Goal: Information Seeking & Learning: Learn about a topic

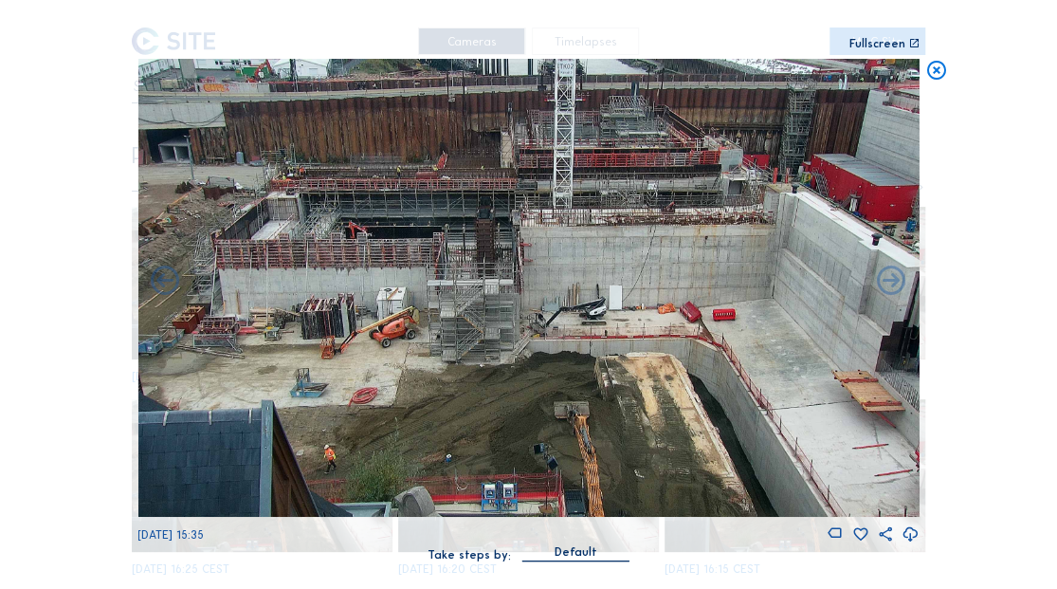
click at [927, 72] on icon at bounding box center [935, 71] width 23 height 24
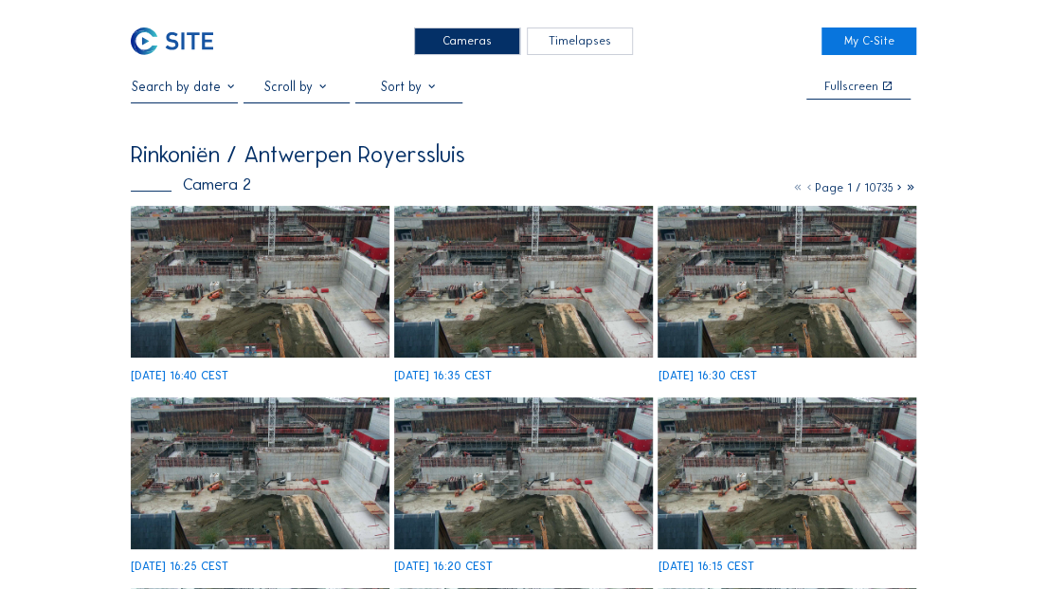
click at [184, 37] on img at bounding box center [172, 40] width 82 height 27
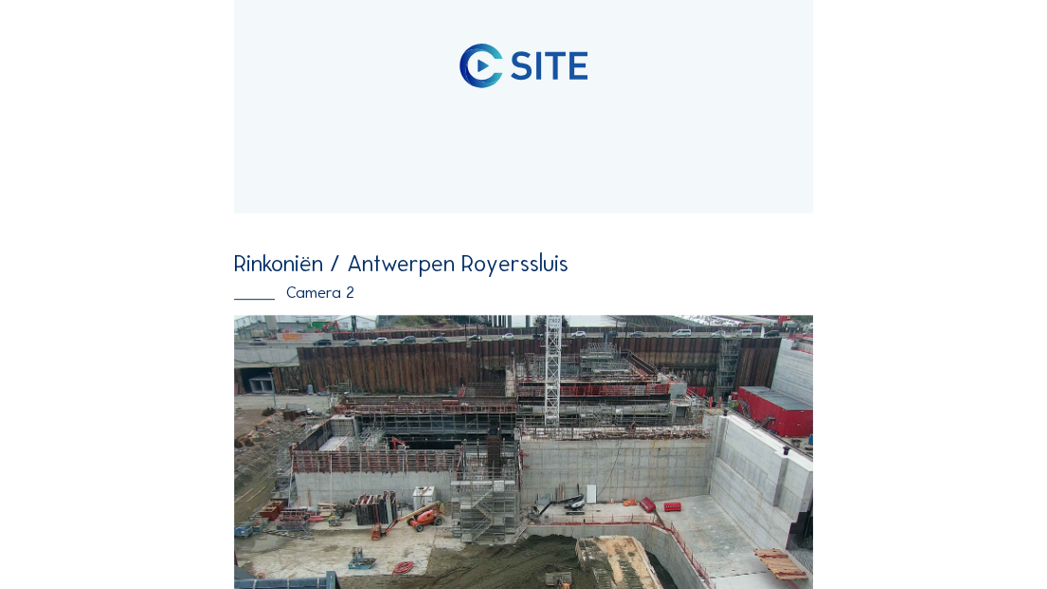
scroll to position [142, 0]
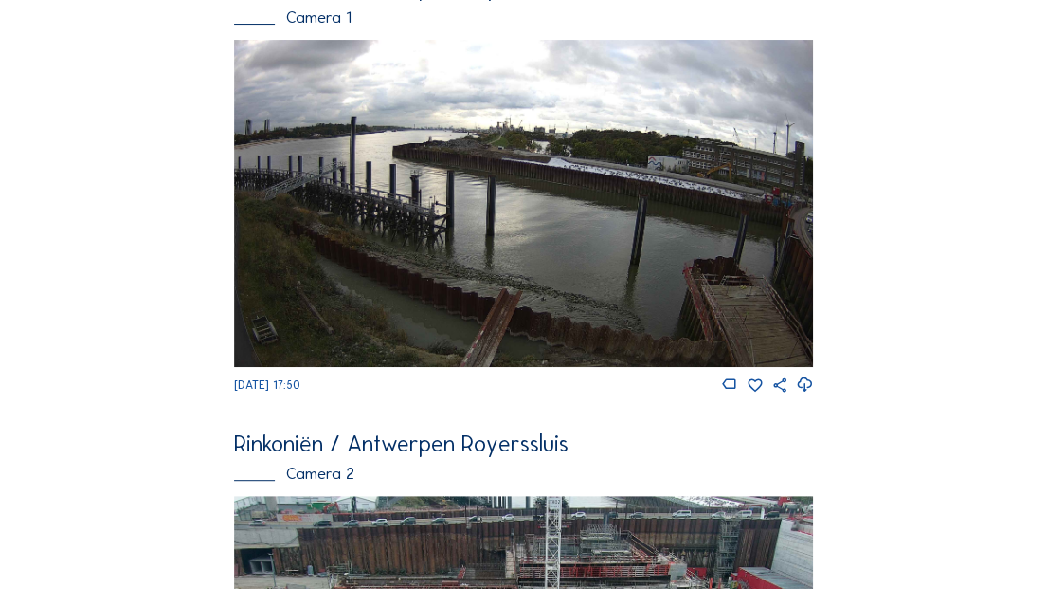
click at [531, 178] on img at bounding box center [523, 204] width 579 height 328
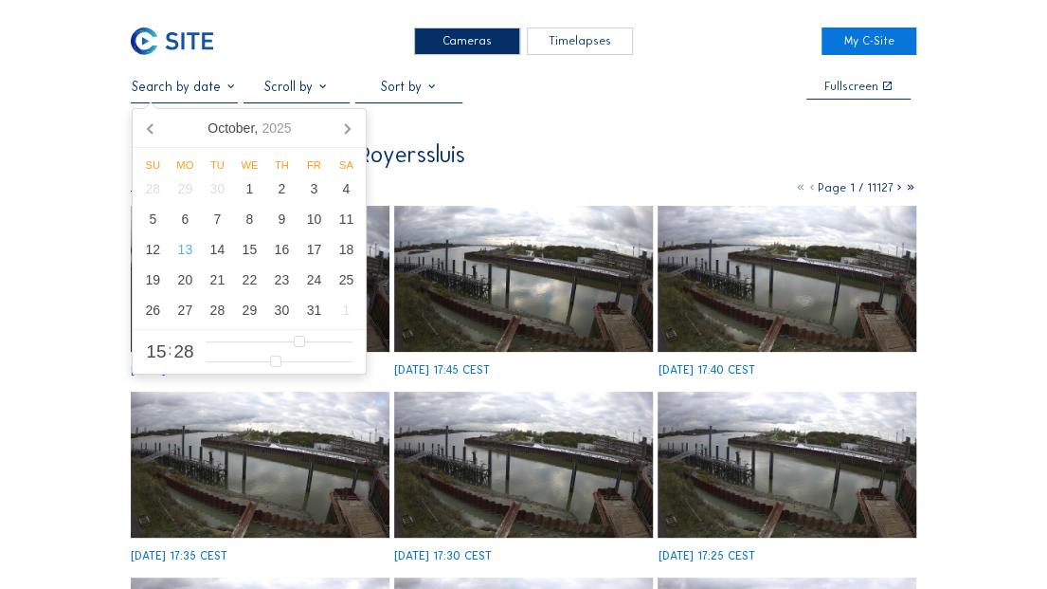
click at [189, 80] on input "text" at bounding box center [184, 87] width 107 height 16
click at [248, 218] on div "8" at bounding box center [249, 219] width 32 height 30
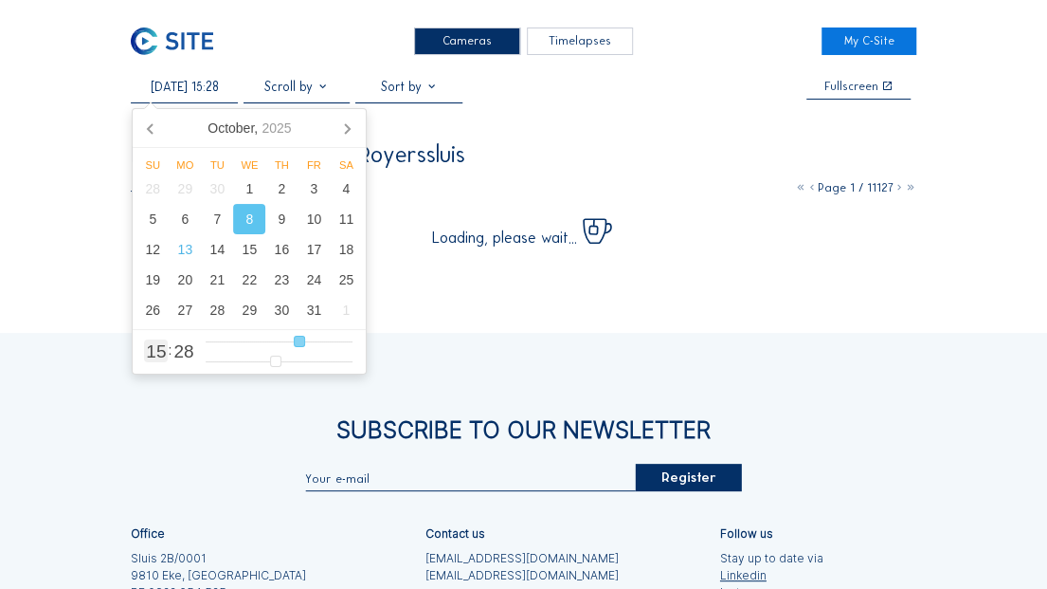
type input "[DATE] 06:28"
type input "6"
click at [248, 342] on input "range" at bounding box center [280, 342] width 148 height 16
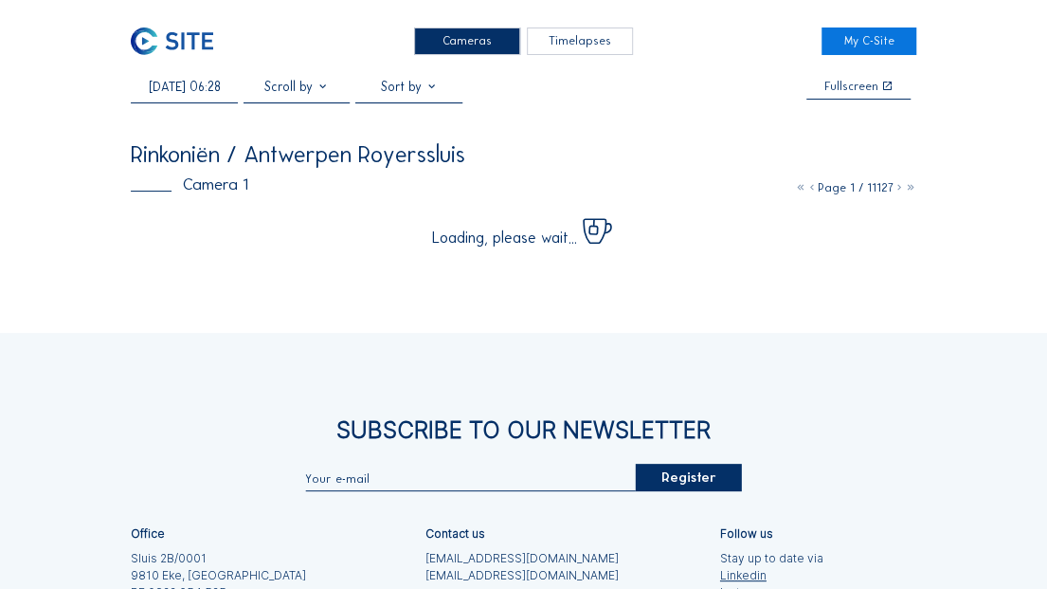
click at [1003, 128] on div "Cameras Timelapses My C-Site [DATE] 06:28 Fullscreen Rinkoniën / Antwerpen Roye…" at bounding box center [523, 399] width 1047 height 799
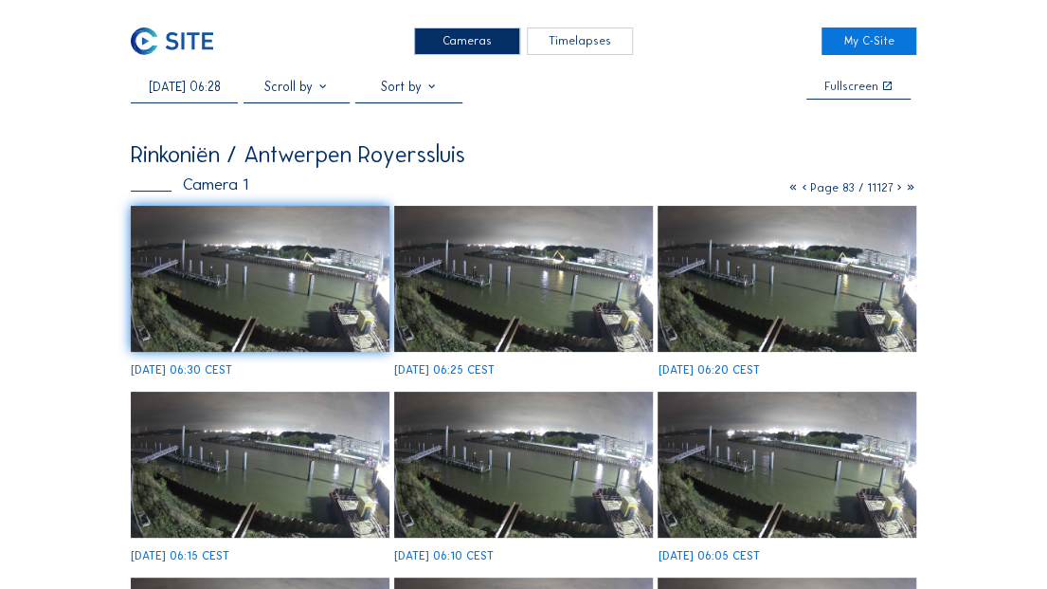
click at [598, 296] on img at bounding box center [523, 279] width 258 height 146
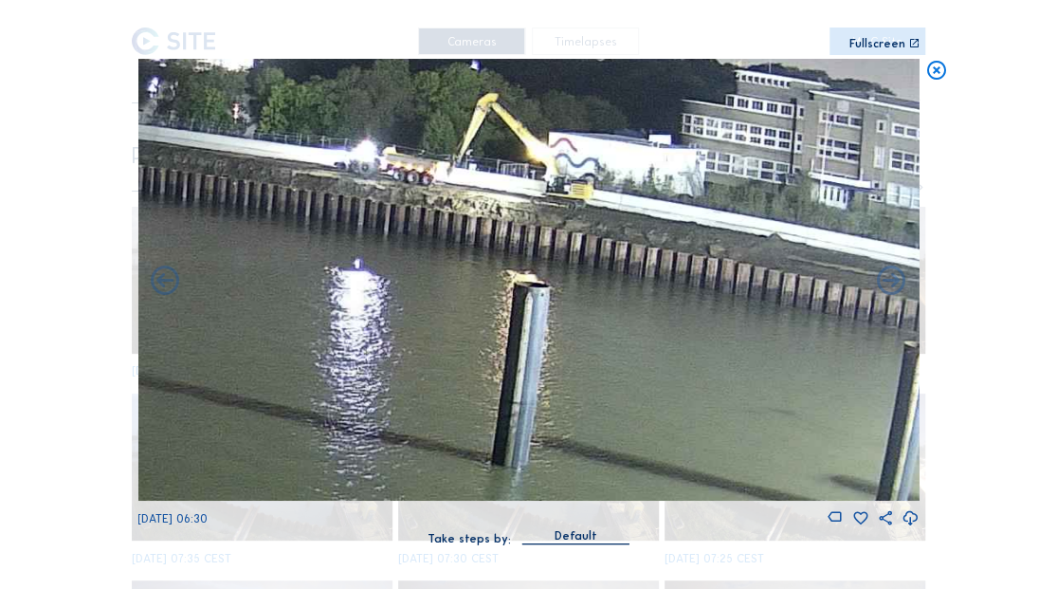
drag, startPoint x: 642, startPoint y: 292, endPoint x: 744, endPoint y: 294, distance: 102.4
click at [744, 294] on img at bounding box center [527, 280] width 781 height 442
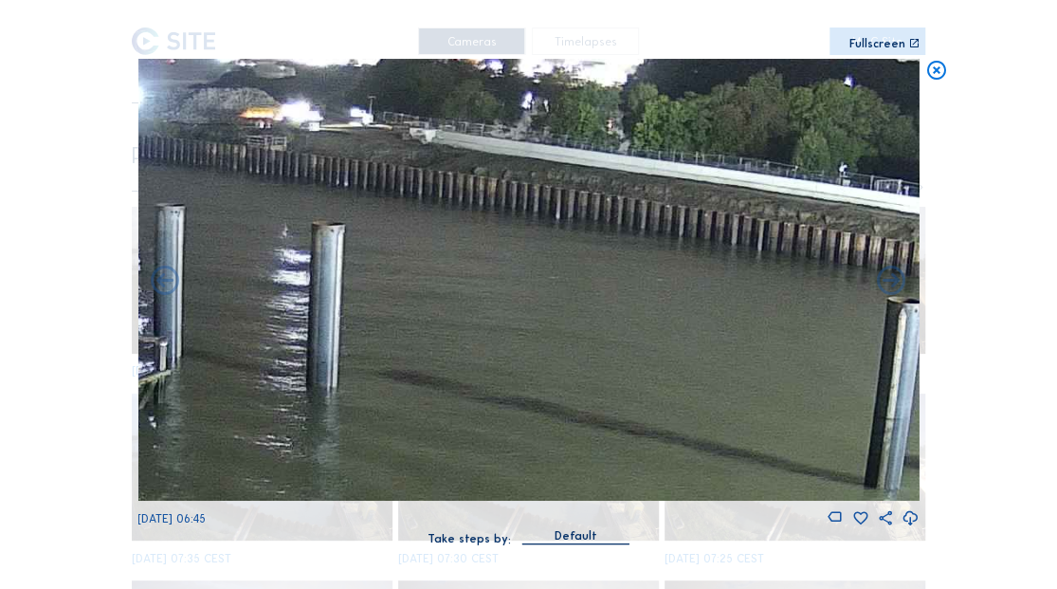
drag, startPoint x: 475, startPoint y: 289, endPoint x: 986, endPoint y: 320, distance: 511.8
click at [986, 320] on div "Scroll to travel through time | Press 'Alt' Button + Scroll to Zoom | Click and…" at bounding box center [528, 294] width 1057 height 589
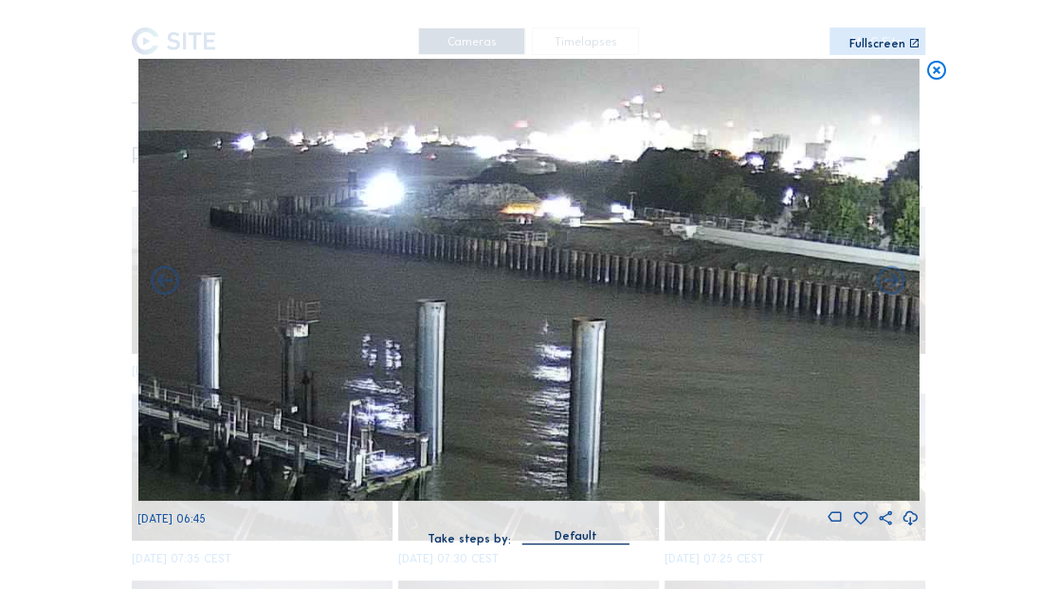
drag, startPoint x: 461, startPoint y: 253, endPoint x: 583, endPoint y: 333, distance: 145.9
click at [583, 333] on img at bounding box center [527, 280] width 781 height 442
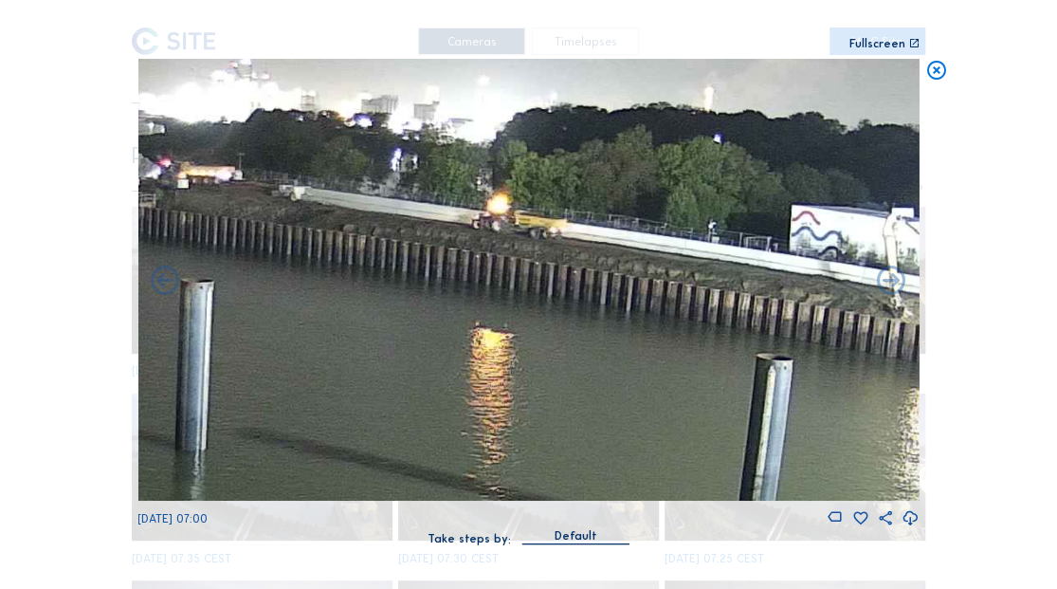
drag, startPoint x: 632, startPoint y: 302, endPoint x: 331, endPoint y: 279, distance: 302.3
click at [331, 279] on img at bounding box center [527, 280] width 781 height 442
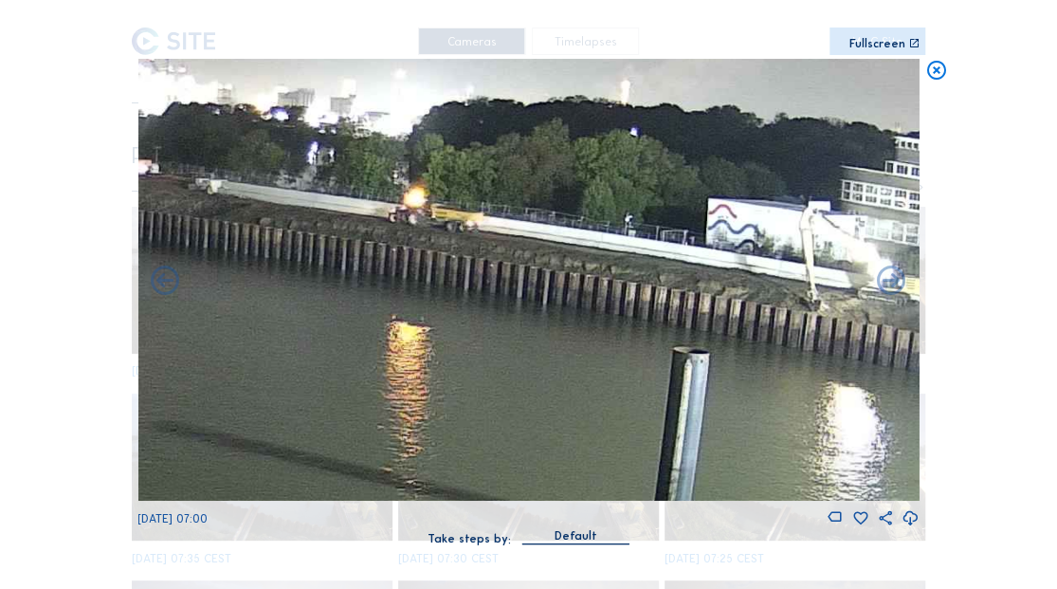
drag, startPoint x: 630, startPoint y: 325, endPoint x: 605, endPoint y: 323, distance: 25.7
click at [605, 323] on img at bounding box center [527, 280] width 781 height 442
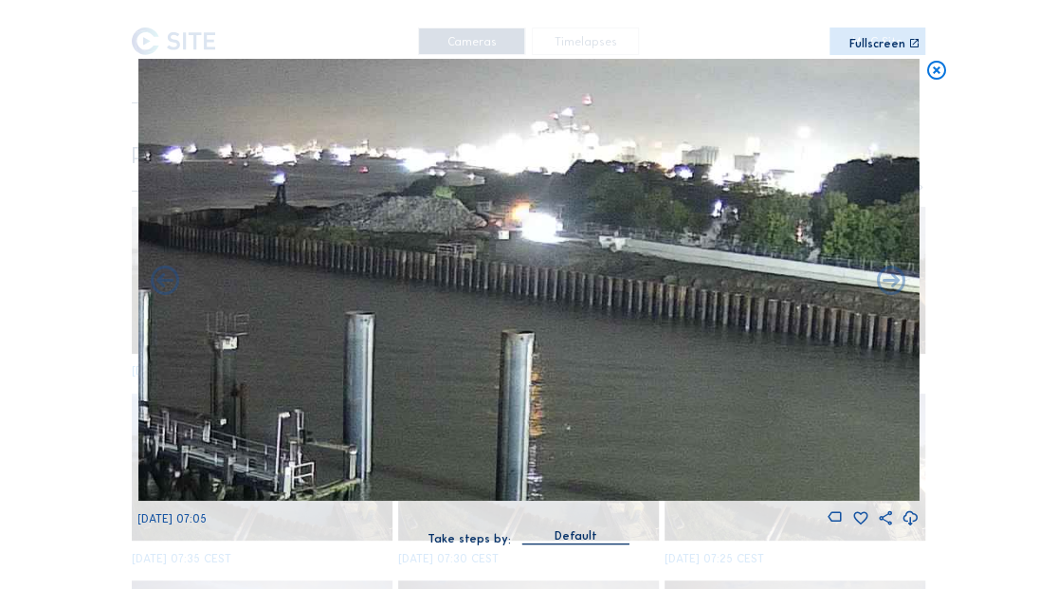
drag, startPoint x: 459, startPoint y: 314, endPoint x: 886, endPoint y: 373, distance: 431.6
click at [886, 373] on img at bounding box center [527, 280] width 781 height 442
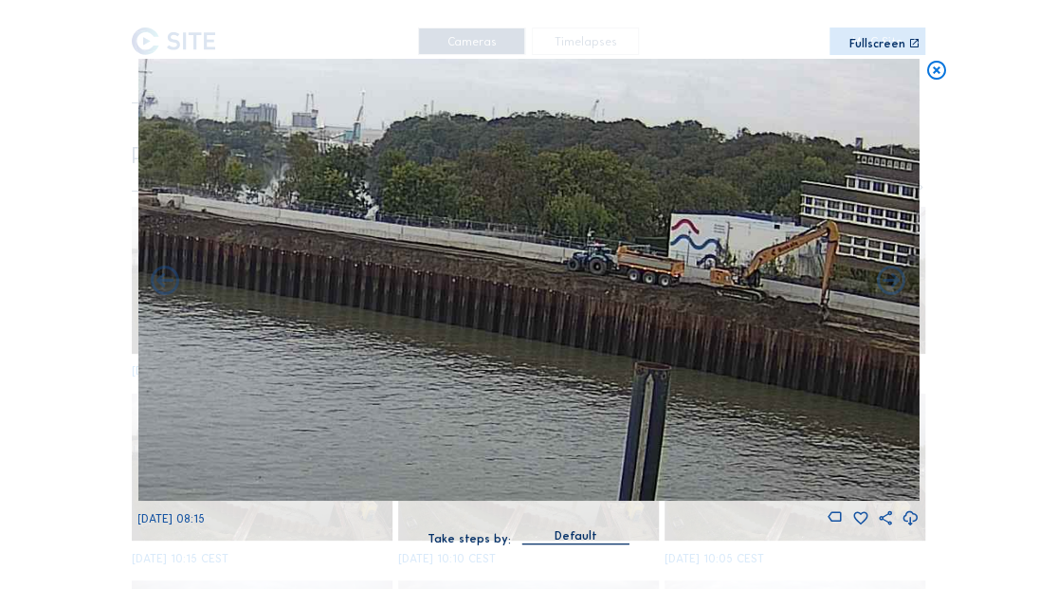
drag, startPoint x: 684, startPoint y: 371, endPoint x: 243, endPoint y: 328, distance: 443.7
click at [243, 328] on img at bounding box center [527, 280] width 781 height 442
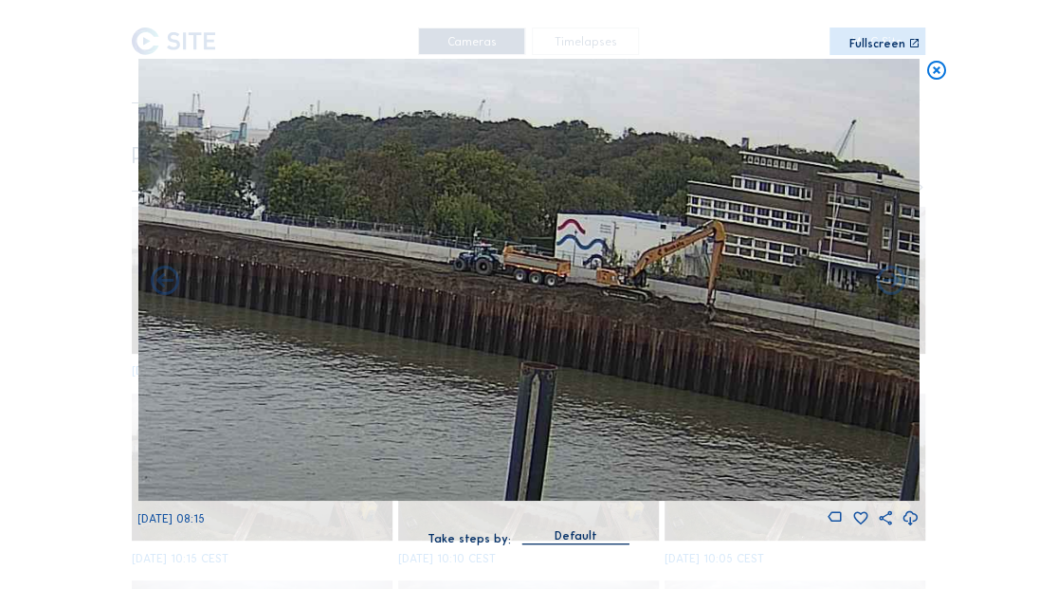
drag, startPoint x: 493, startPoint y: 343, endPoint x: 476, endPoint y: 343, distance: 17.1
click at [476, 343] on img at bounding box center [527, 280] width 781 height 442
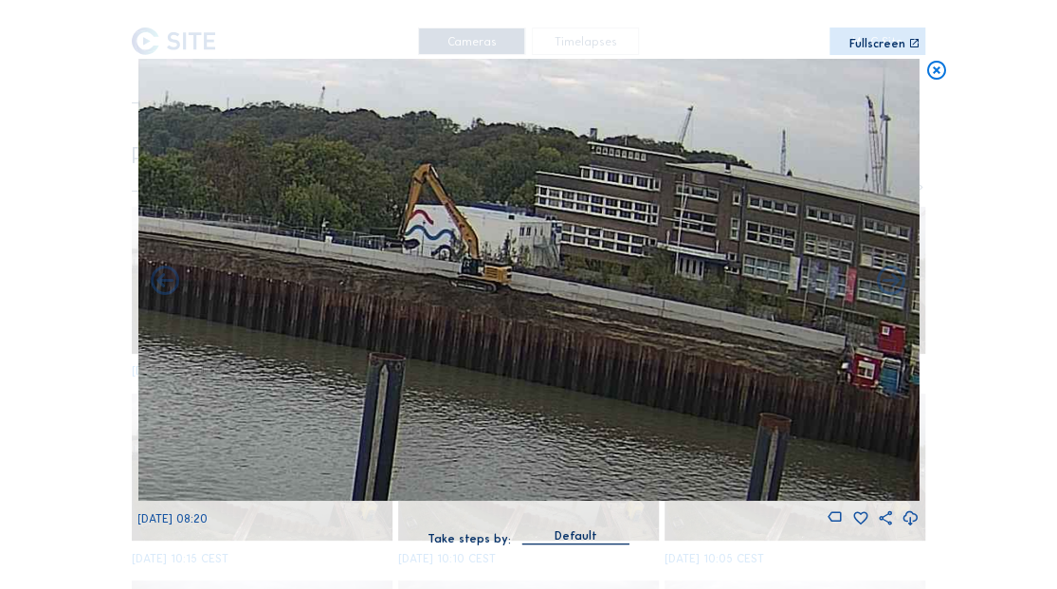
drag, startPoint x: 542, startPoint y: 360, endPoint x: 420, endPoint y: 356, distance: 122.3
click at [423, 356] on img at bounding box center [527, 280] width 781 height 442
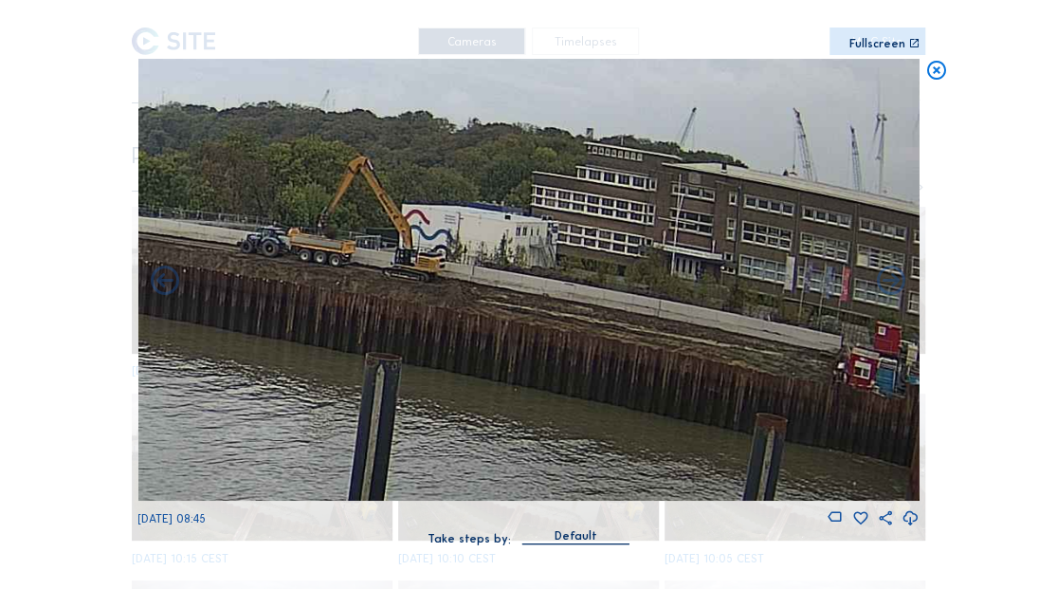
click at [933, 72] on icon at bounding box center [935, 71] width 23 height 24
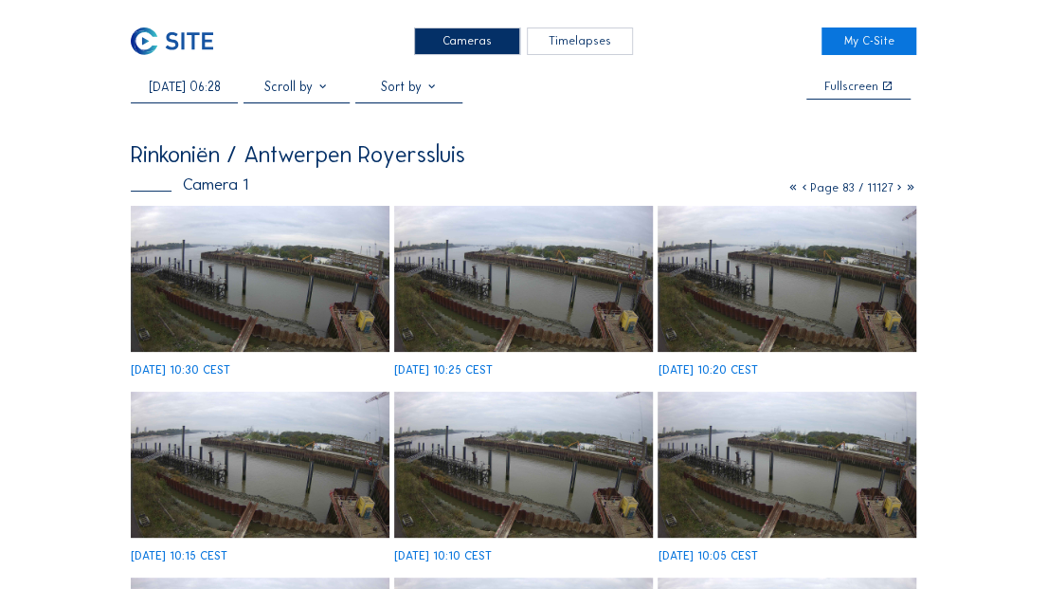
click at [193, 42] on img at bounding box center [172, 40] width 82 height 27
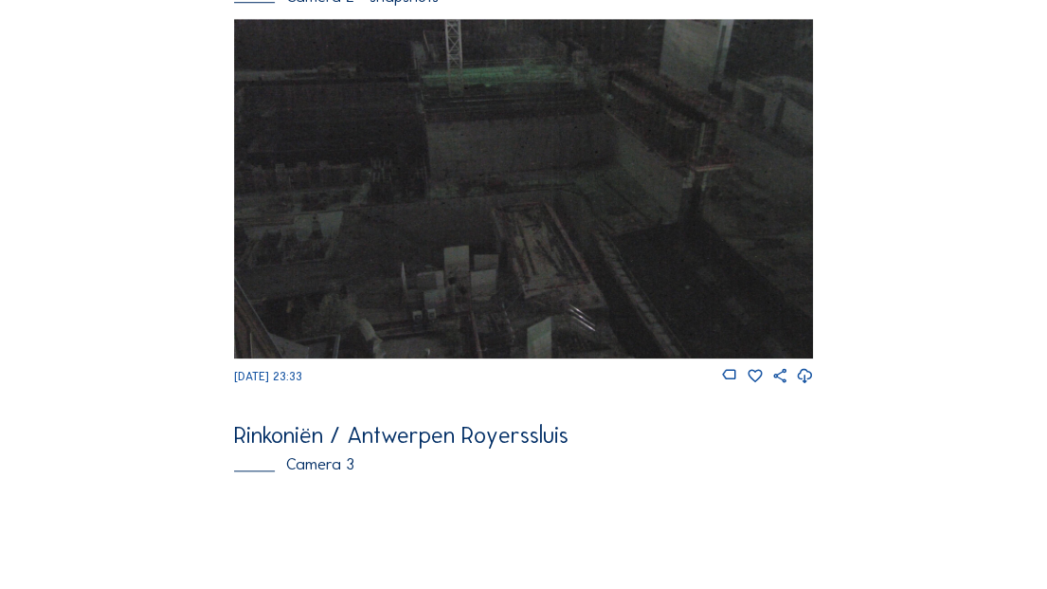
scroll to position [1010, 0]
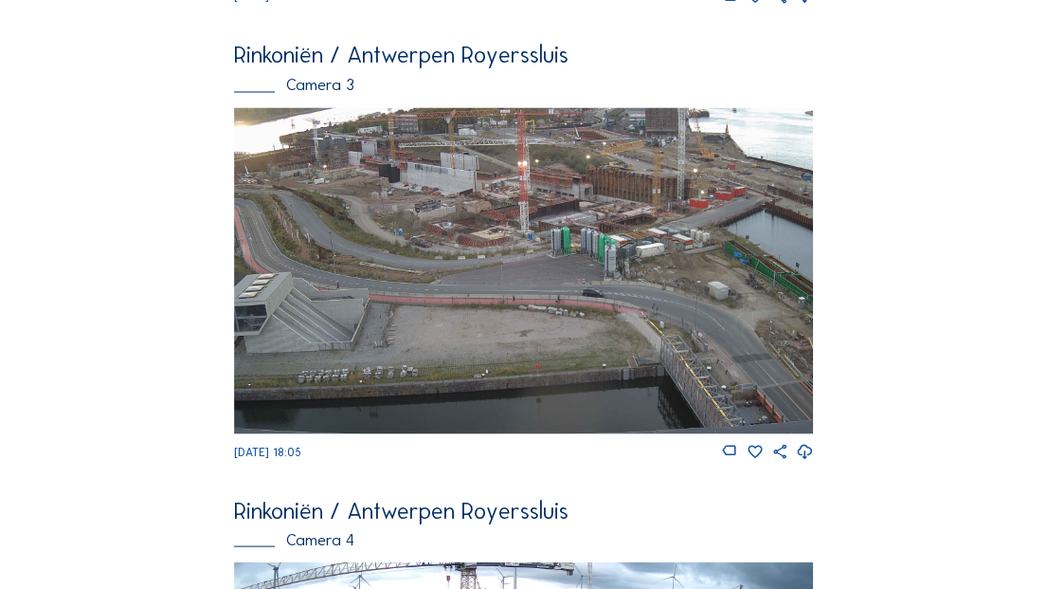
click at [453, 233] on img at bounding box center [523, 270] width 579 height 326
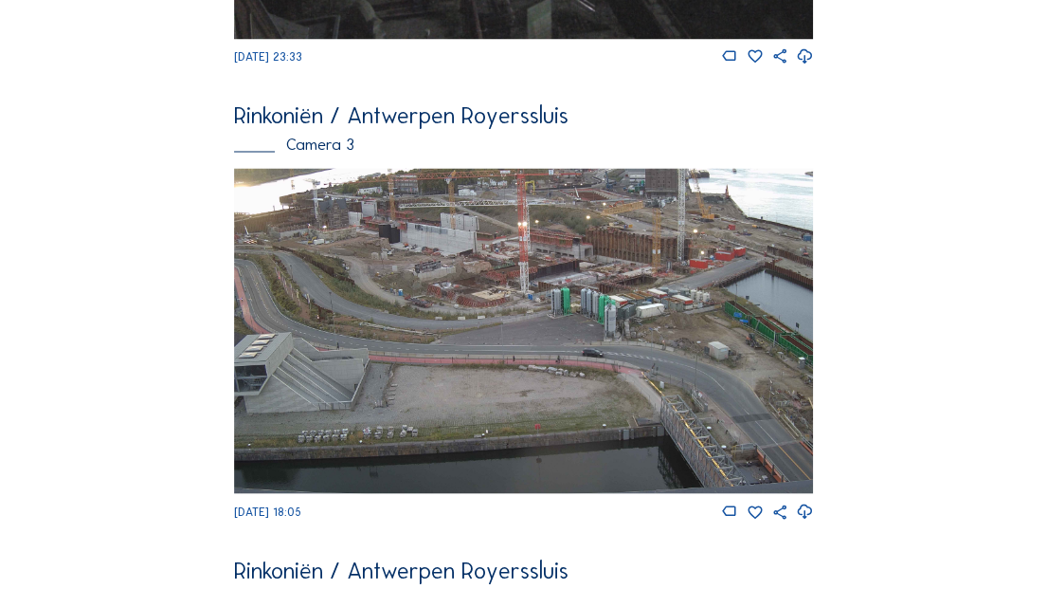
scroll to position [1470, 0]
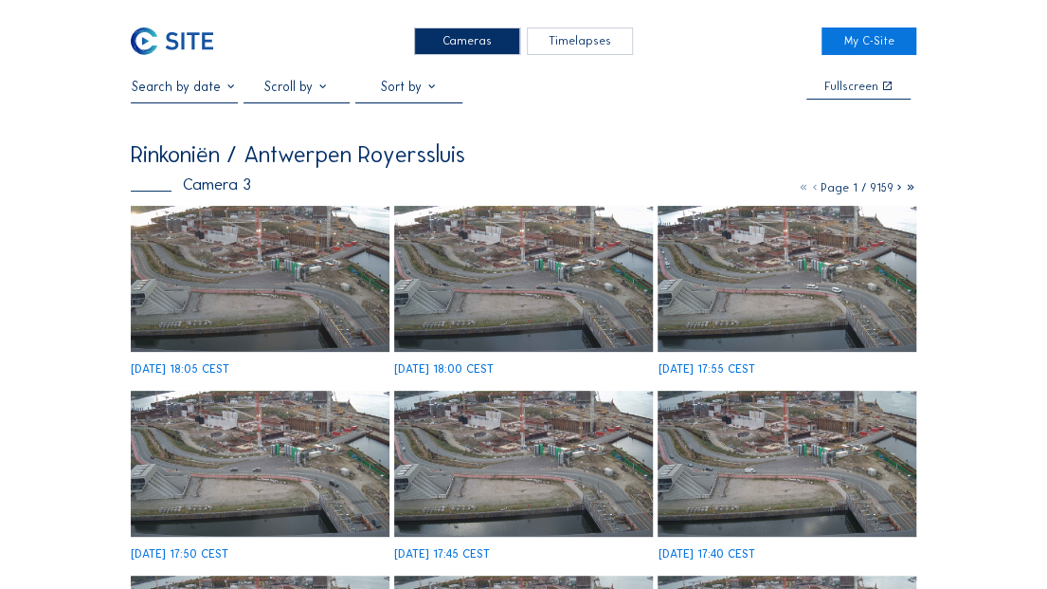
click at [227, 260] on img at bounding box center [260, 278] width 258 height 145
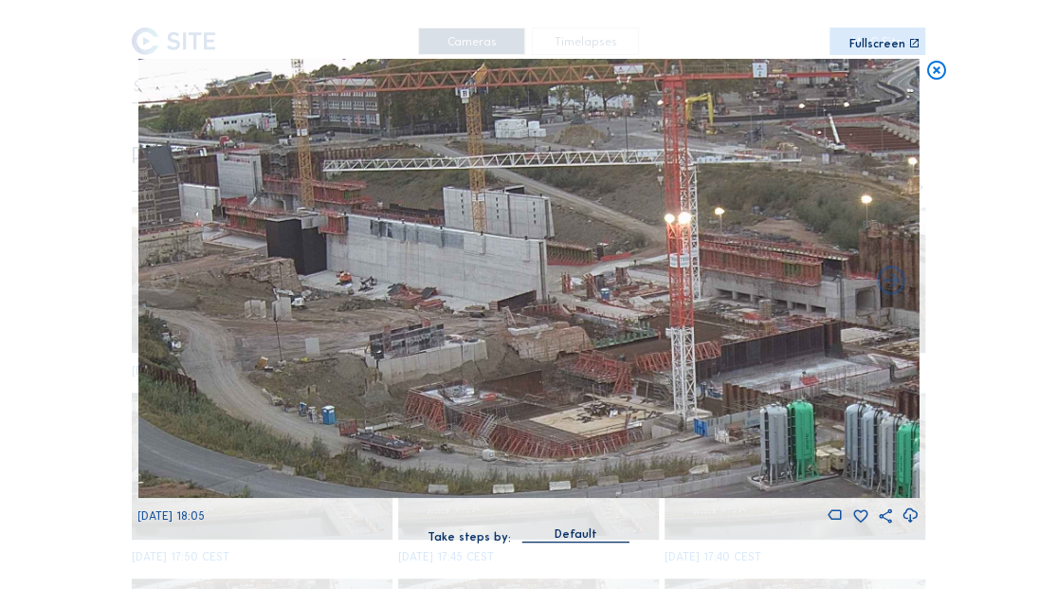
drag, startPoint x: 593, startPoint y: 279, endPoint x: 620, endPoint y: 303, distance: 36.2
click at [620, 303] on img at bounding box center [527, 279] width 781 height 440
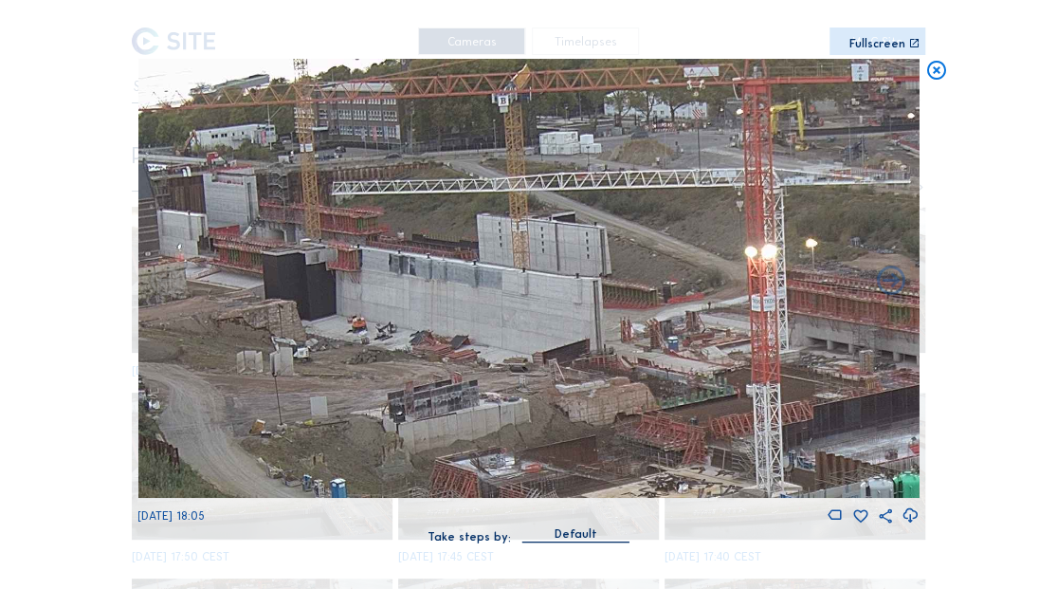
drag, startPoint x: 620, startPoint y: 290, endPoint x: 658, endPoint y: 349, distance: 69.9
click at [658, 349] on img at bounding box center [527, 279] width 781 height 440
drag, startPoint x: 936, startPoint y: 71, endPoint x: 817, endPoint y: 71, distance: 119.4
click at [937, 71] on icon at bounding box center [935, 71] width 23 height 24
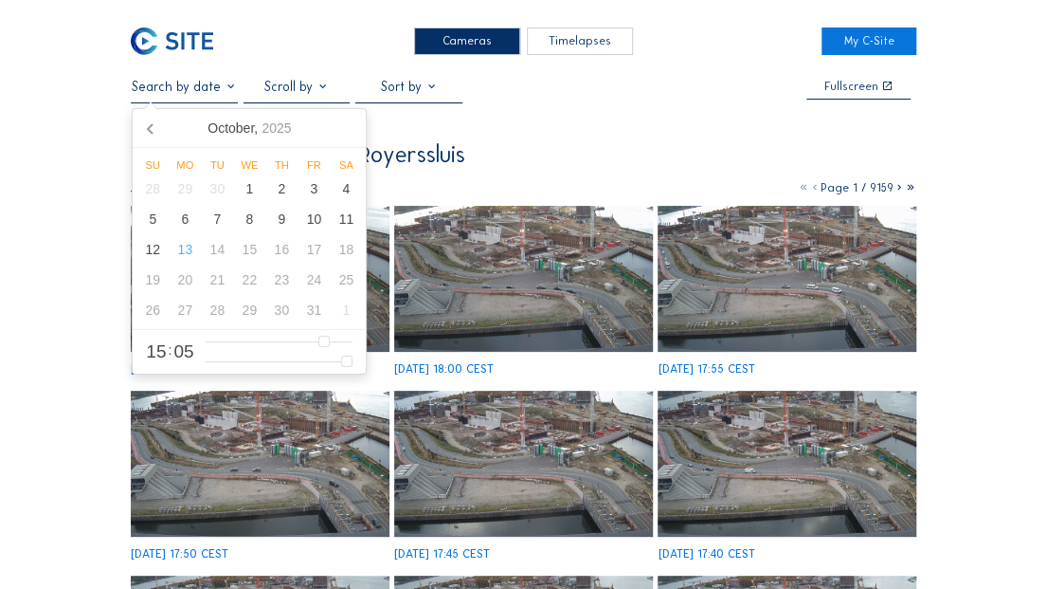
click at [194, 92] on input "text" at bounding box center [184, 87] width 107 height 16
click at [304, 227] on div "10" at bounding box center [314, 219] width 32 height 30
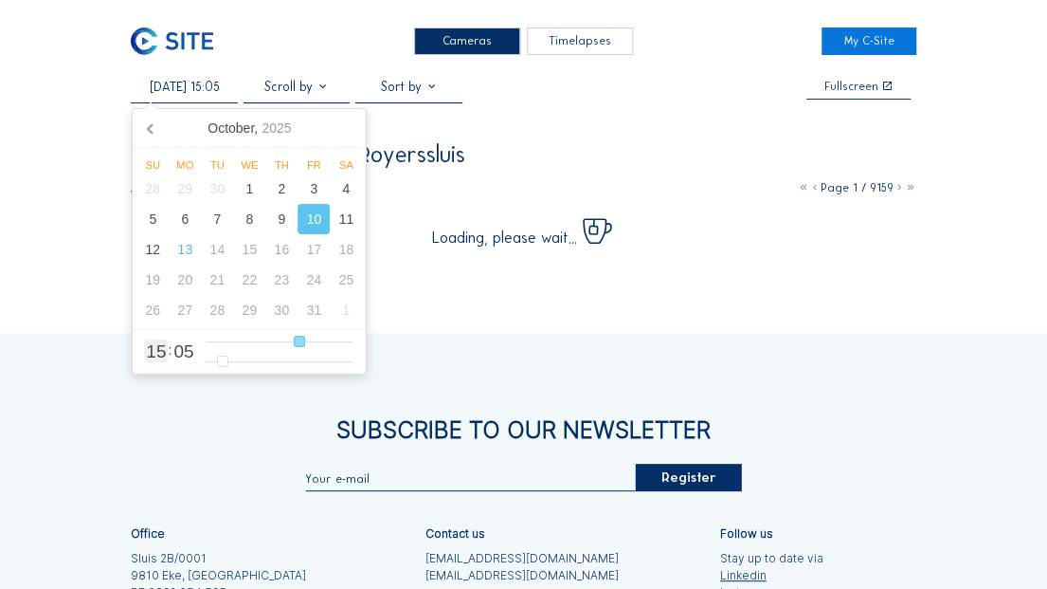
type input "[DATE] 11:05"
type input "11"
click at [274, 337] on input "range" at bounding box center [280, 342] width 148 height 16
type input "[DATE] 07:05"
type input "7"
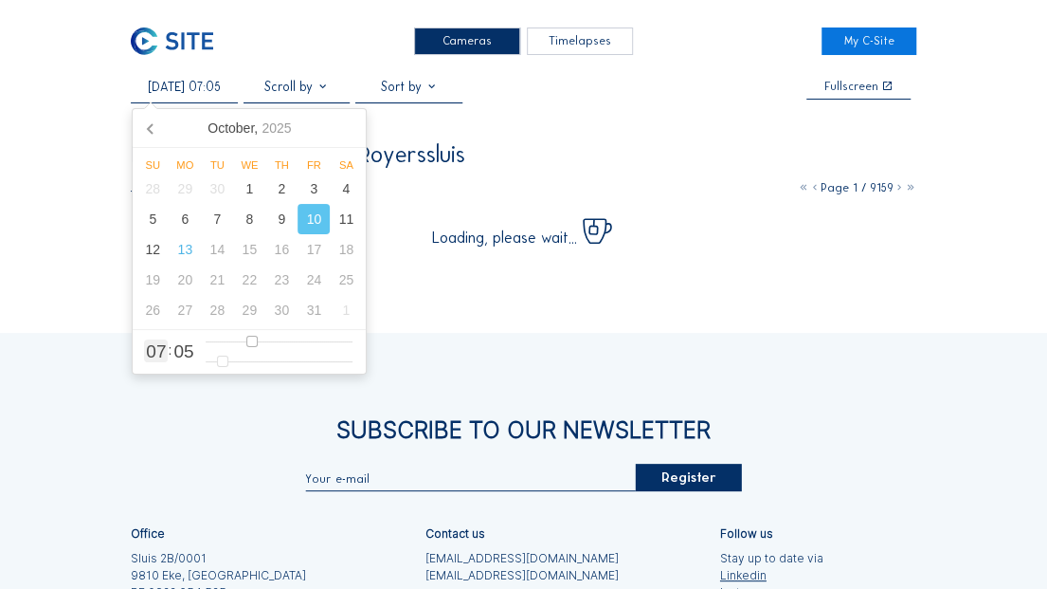
click at [252, 336] on input "range" at bounding box center [280, 342] width 148 height 16
click at [984, 116] on div "Cameras Timelapses My C-Site [DATE] 07:05 Fullscreen Rinkoniën / Antwerpen Roye…" at bounding box center [523, 399] width 1047 height 799
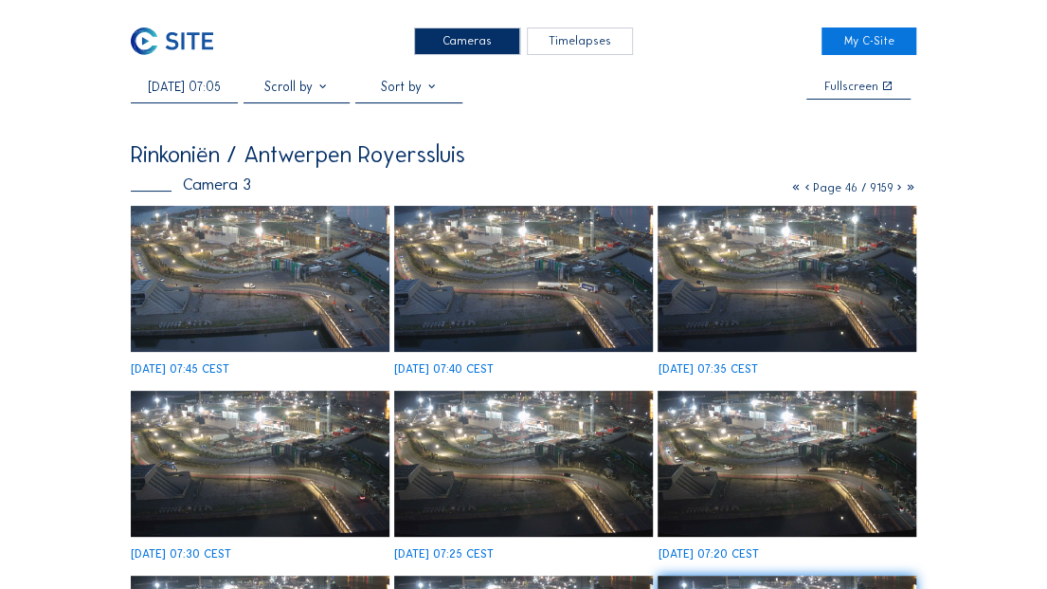
click at [559, 437] on img at bounding box center [523, 463] width 258 height 145
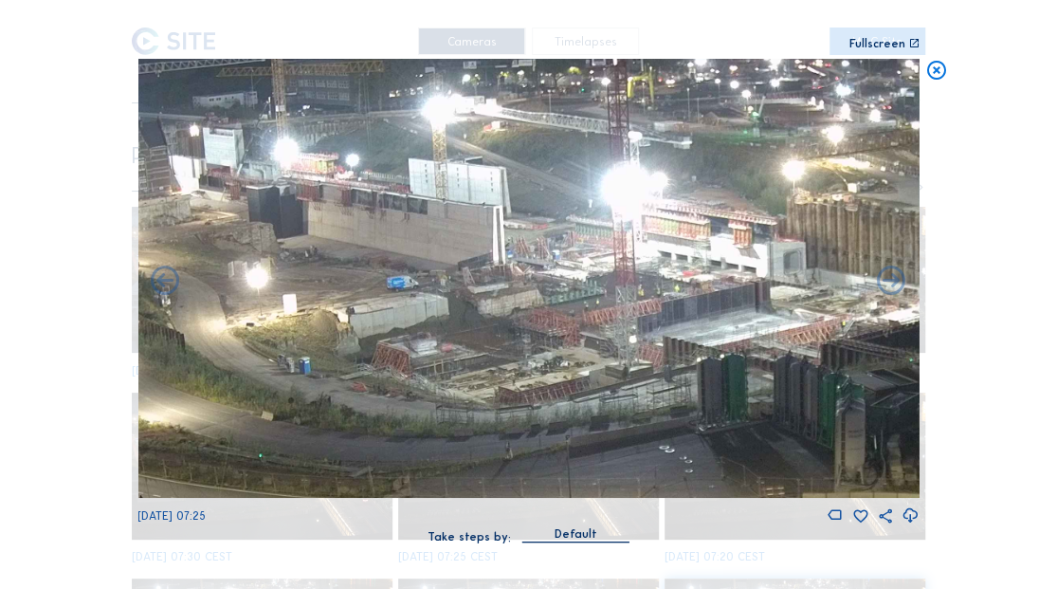
drag, startPoint x: 580, startPoint y: 250, endPoint x: 599, endPoint y: 282, distance: 36.6
click at [599, 282] on img at bounding box center [527, 279] width 781 height 440
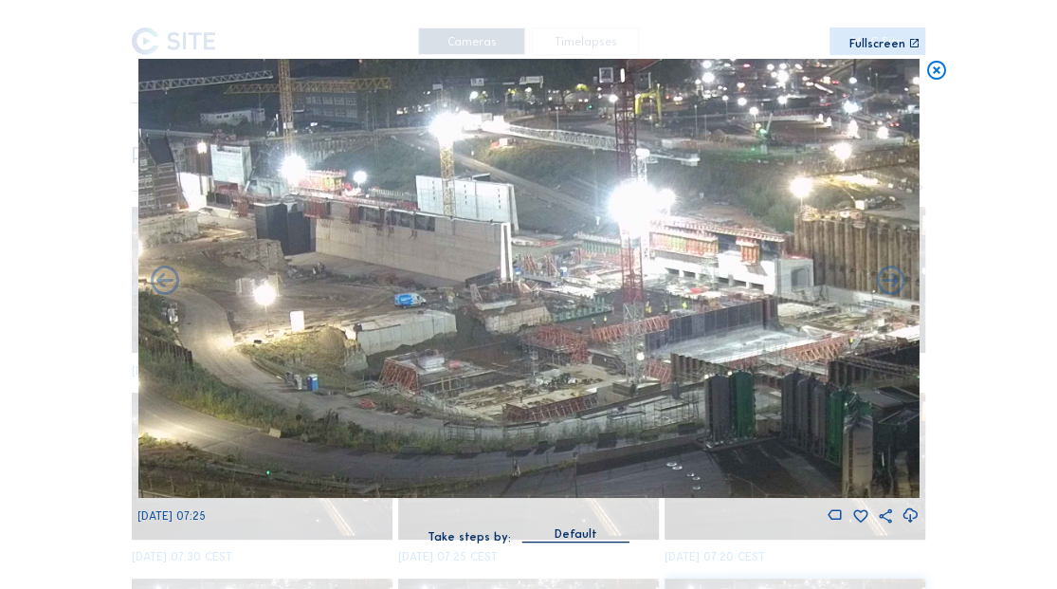
click at [933, 72] on icon at bounding box center [935, 71] width 23 height 24
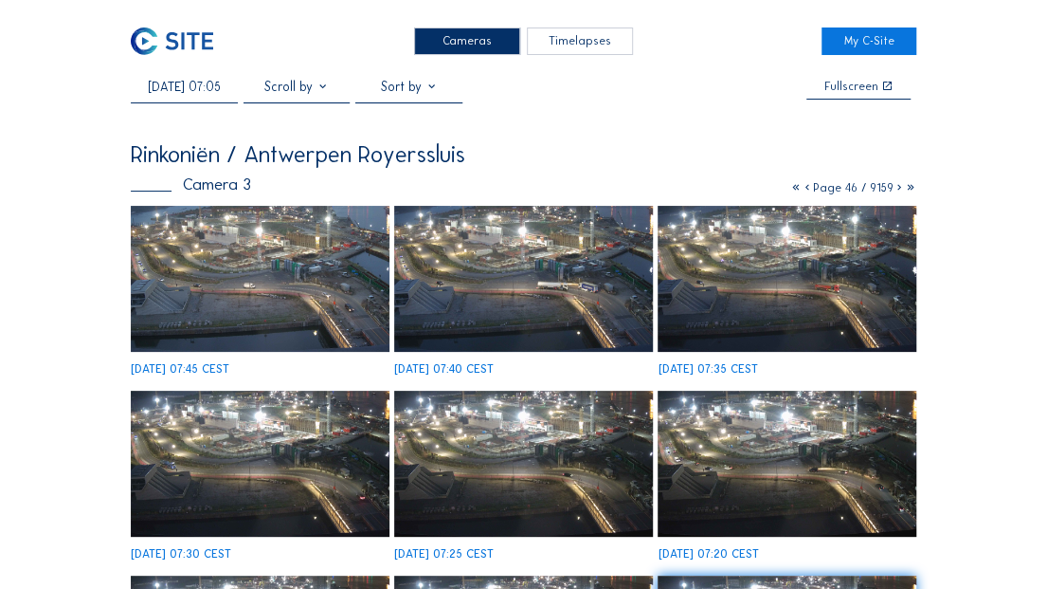
click at [184, 47] on img at bounding box center [172, 40] width 82 height 27
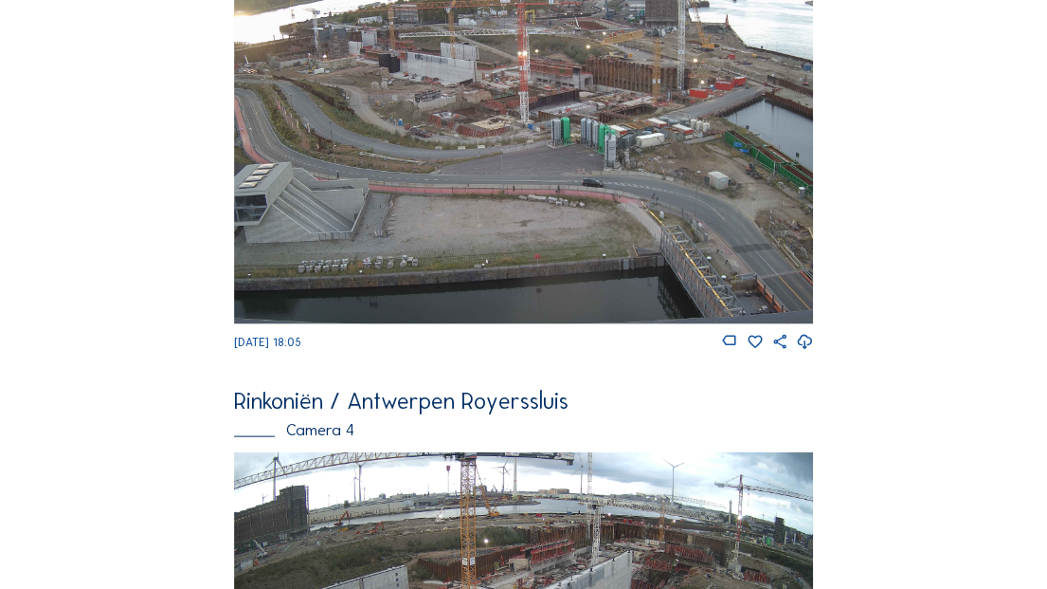
click at [544, 226] on img at bounding box center [523, 160] width 579 height 326
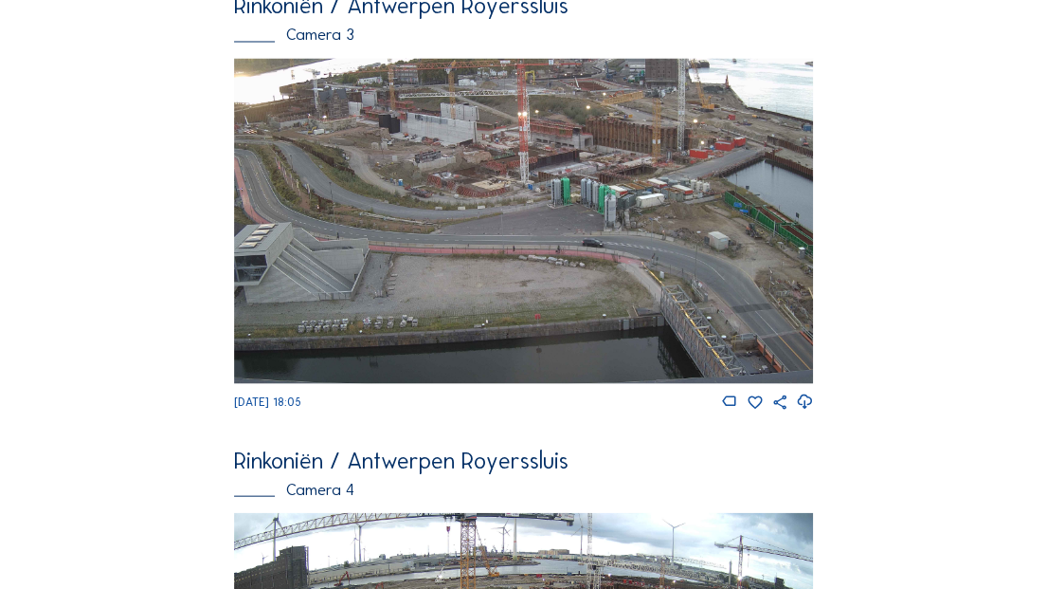
scroll to position [1580, 0]
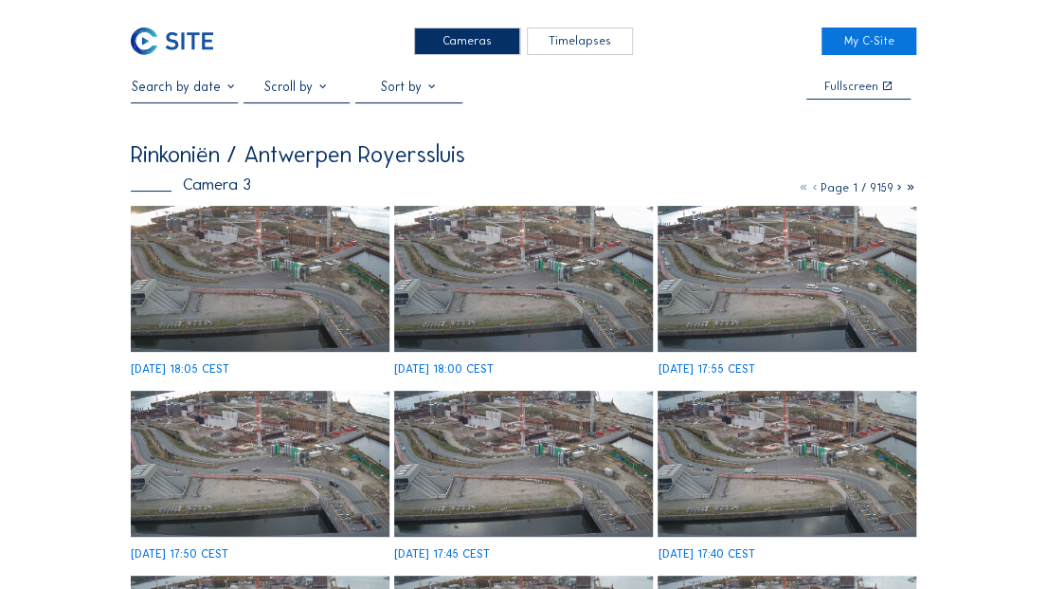
click at [200, 46] on img at bounding box center [172, 40] width 82 height 27
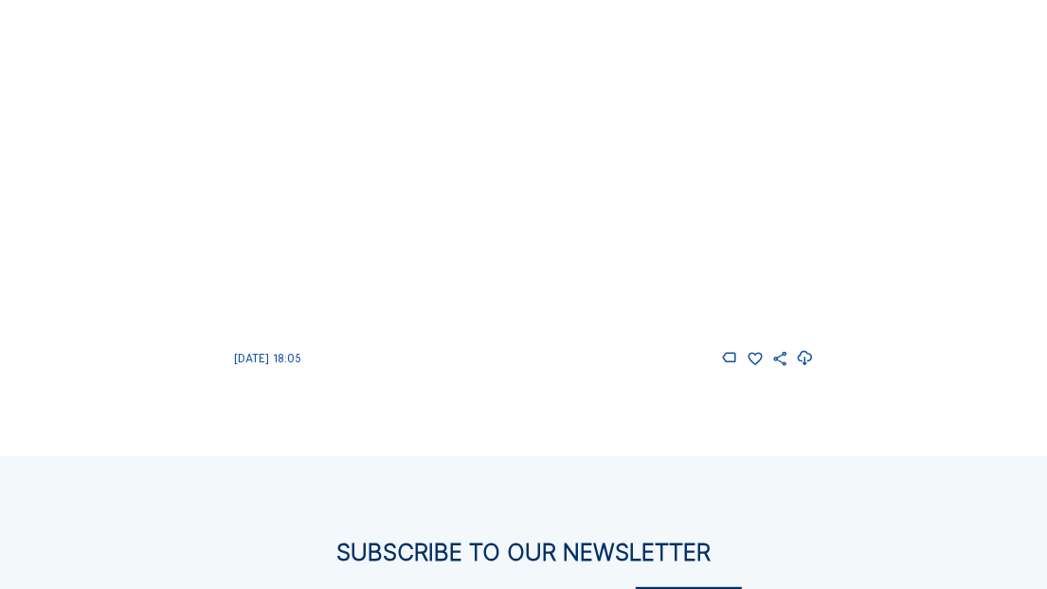
scroll to position [1860, 0]
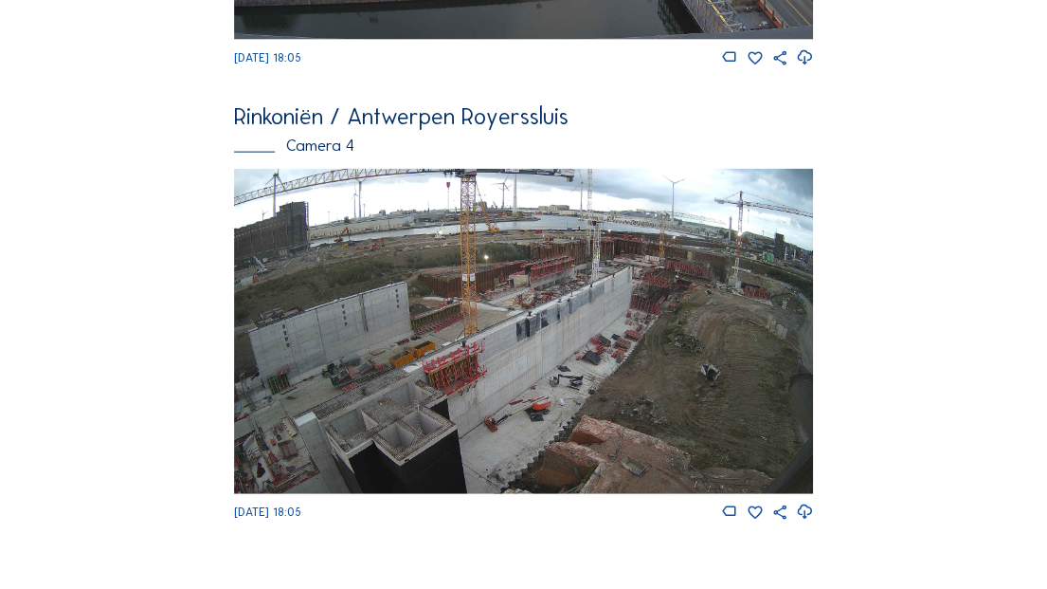
click at [461, 262] on img at bounding box center [523, 332] width 579 height 326
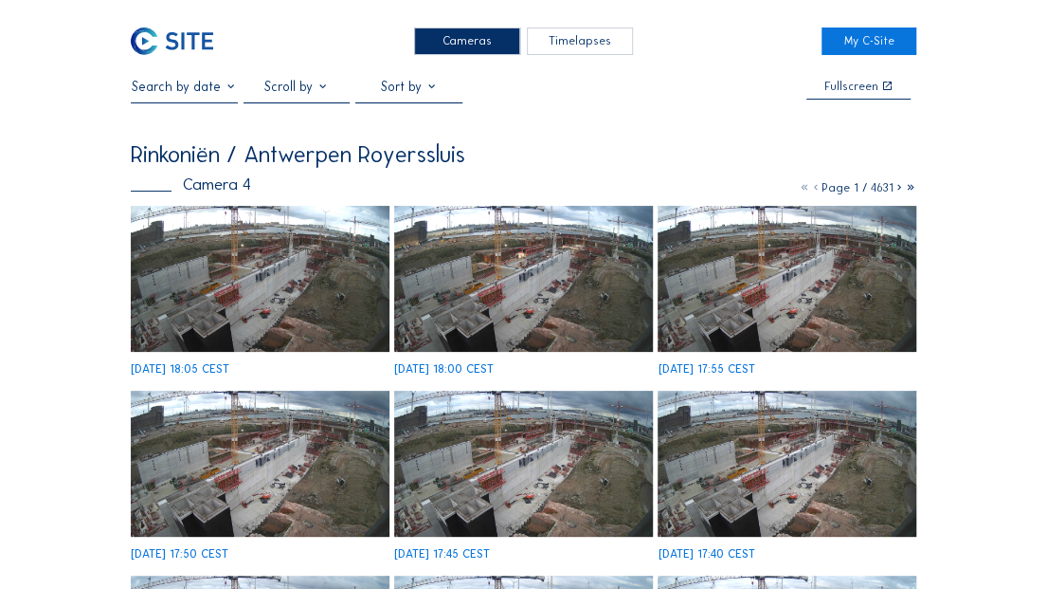
click at [191, 85] on input "text" at bounding box center [184, 87] width 107 height 16
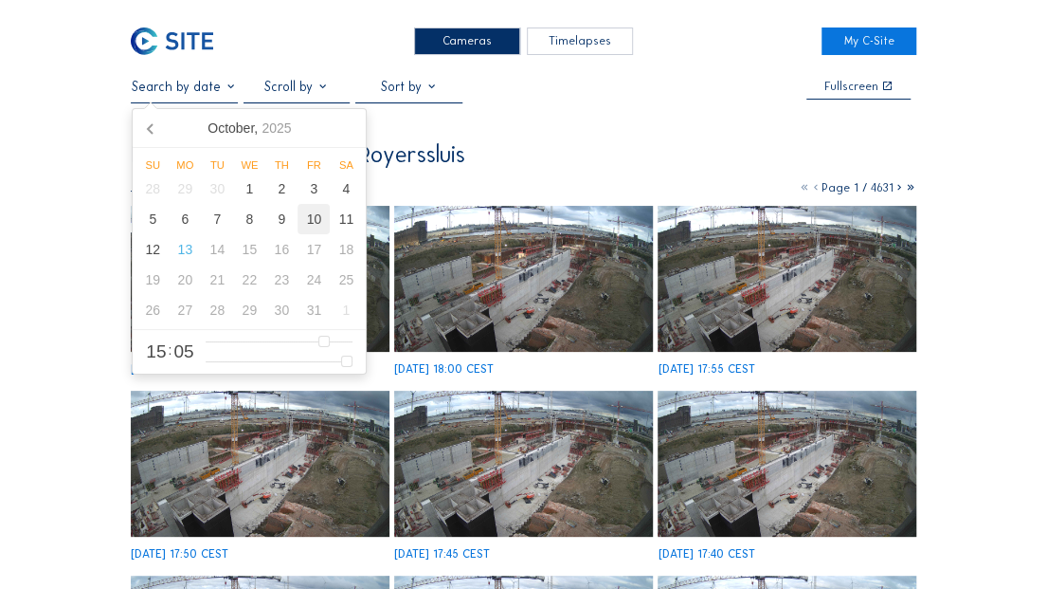
click at [309, 220] on div "10" at bounding box center [314, 219] width 32 height 30
type input "[DATE] 15:05"
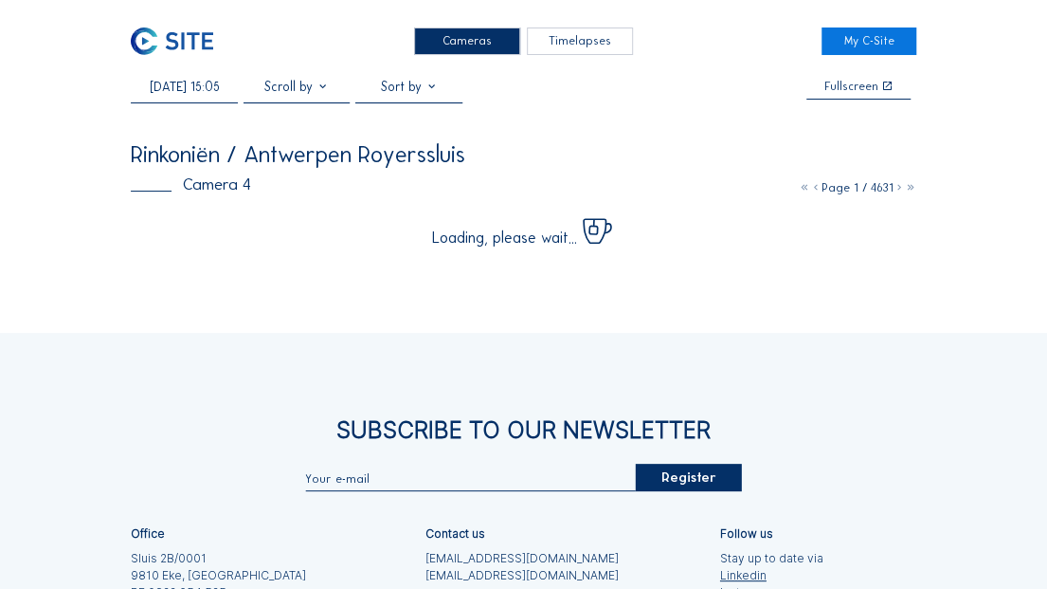
click at [990, 127] on div "Cameras Timelapses My C-Site [DATE] 15:05 Fullscreen Rinkoniën / Antwerpen Roye…" at bounding box center [523, 399] width 1047 height 799
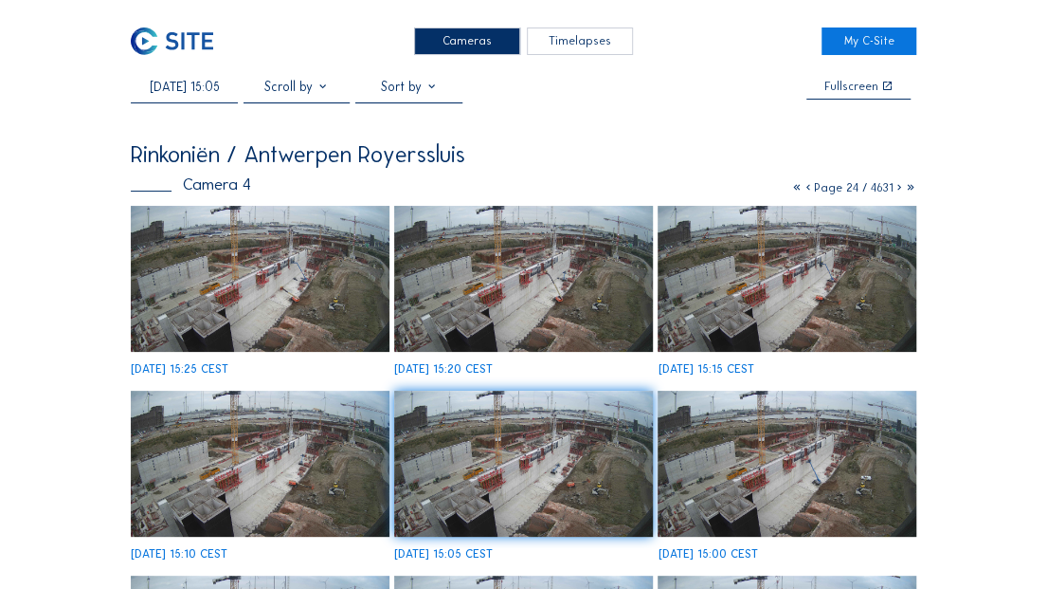
click at [610, 334] on img at bounding box center [523, 278] width 258 height 145
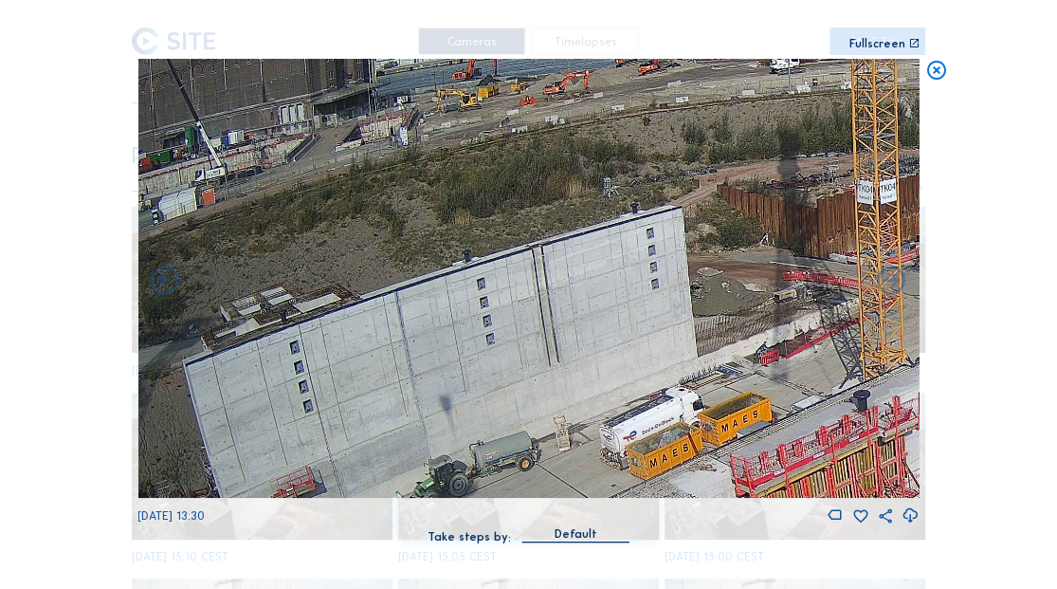
drag, startPoint x: 395, startPoint y: 246, endPoint x: 840, endPoint y: 273, distance: 445.3
click at [840, 273] on img at bounding box center [527, 279] width 781 height 440
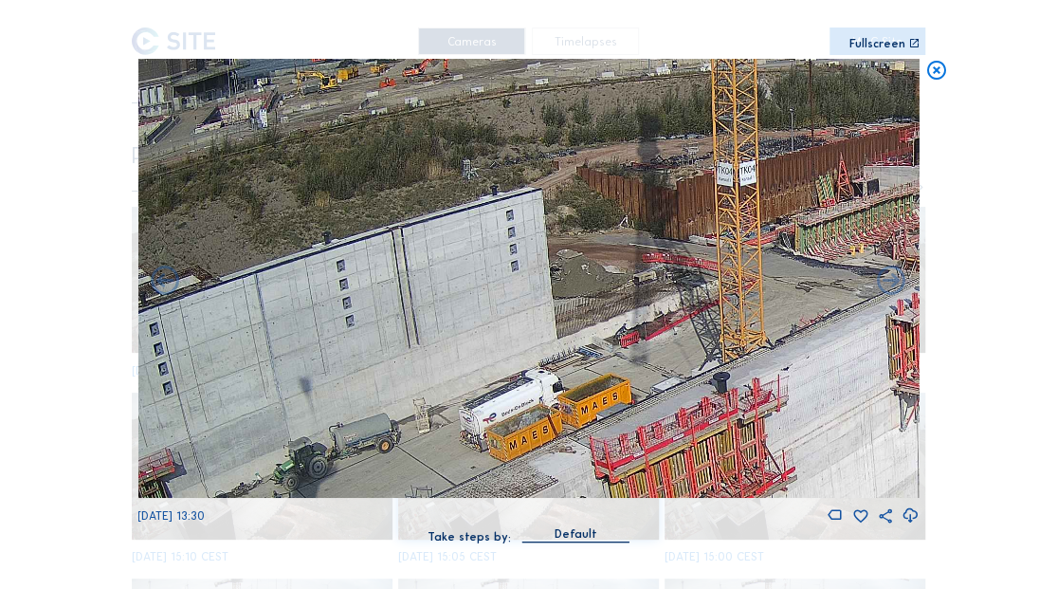
drag, startPoint x: 692, startPoint y: 284, endPoint x: 546, endPoint y: 266, distance: 147.1
click at [546, 266] on img at bounding box center [527, 279] width 781 height 440
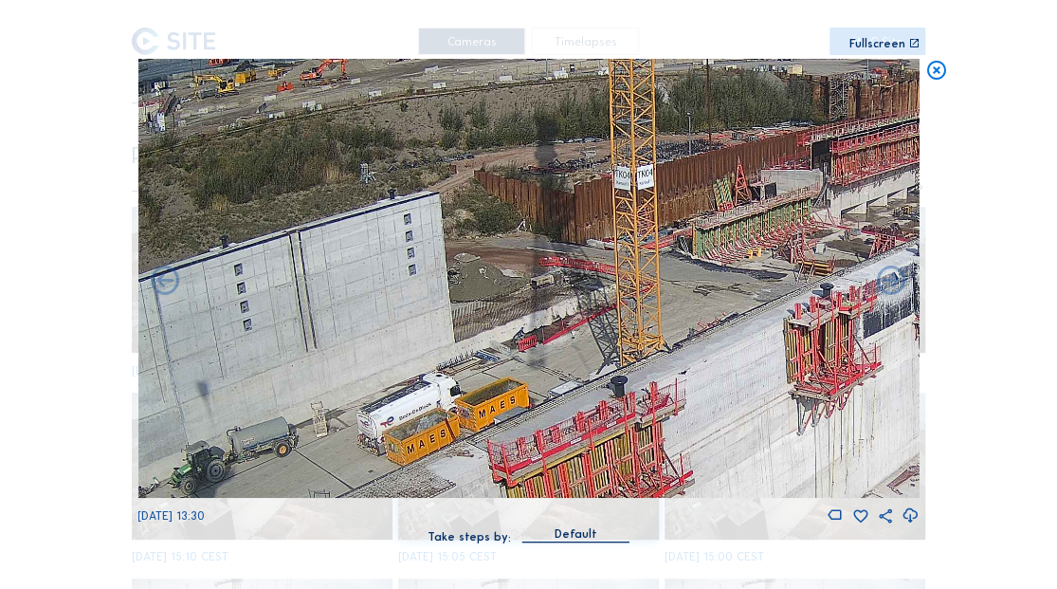
drag, startPoint x: 572, startPoint y: 275, endPoint x: 485, endPoint y: 313, distance: 94.2
click at [485, 313] on img at bounding box center [527, 279] width 781 height 440
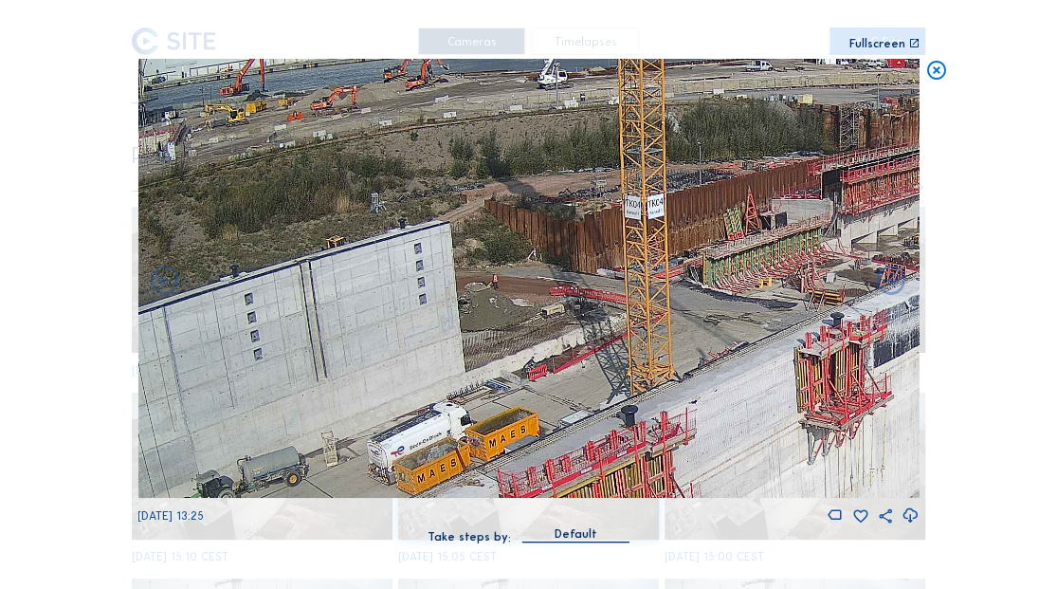
drag, startPoint x: 419, startPoint y: 314, endPoint x: 516, endPoint y: 309, distance: 96.8
click at [516, 309] on img at bounding box center [527, 279] width 781 height 440
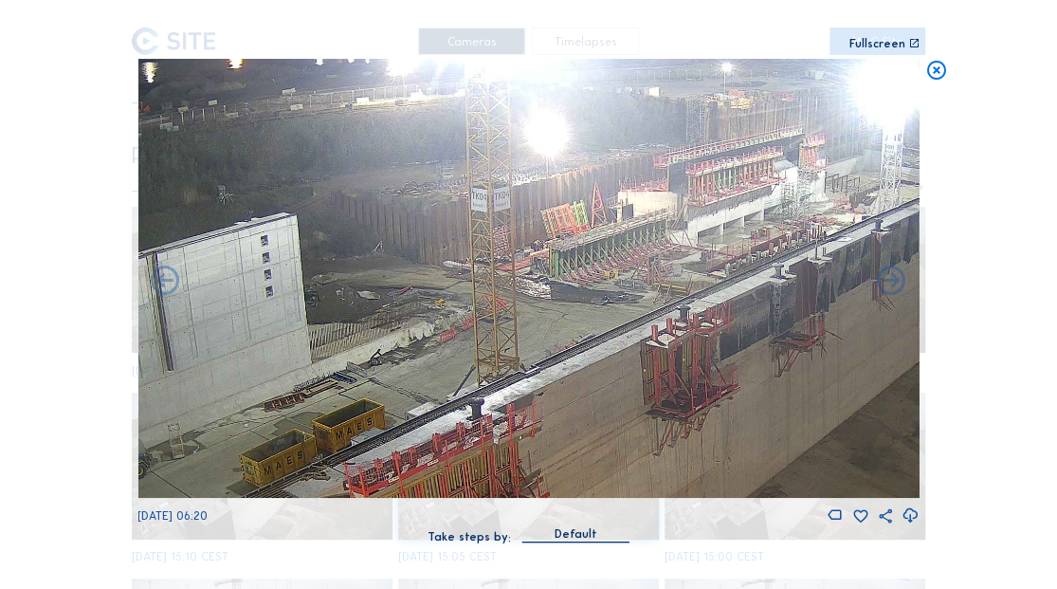
drag, startPoint x: 449, startPoint y: 343, endPoint x: 0, endPoint y: 334, distance: 449.4
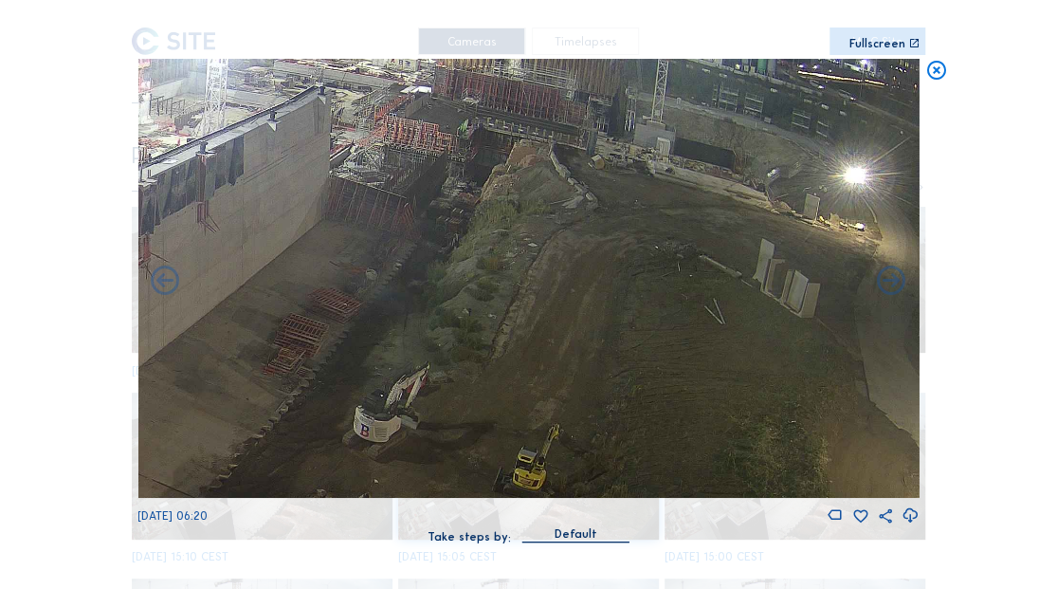
drag, startPoint x: 603, startPoint y: 379, endPoint x: 172, endPoint y: 262, distance: 447.0
click at [172, 262] on img at bounding box center [527, 279] width 781 height 440
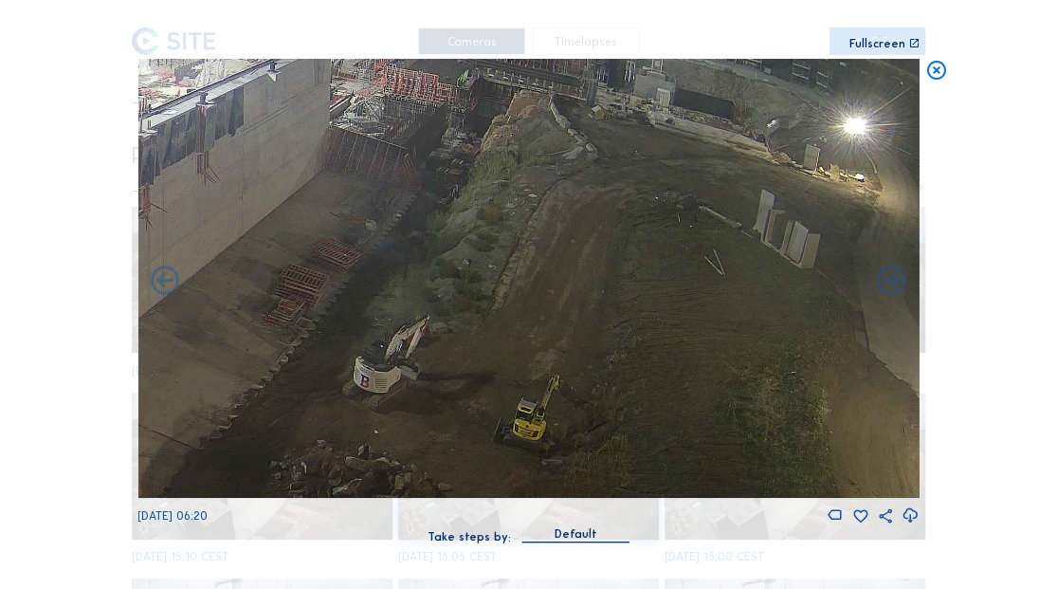
click at [942, 72] on icon at bounding box center [935, 71] width 23 height 24
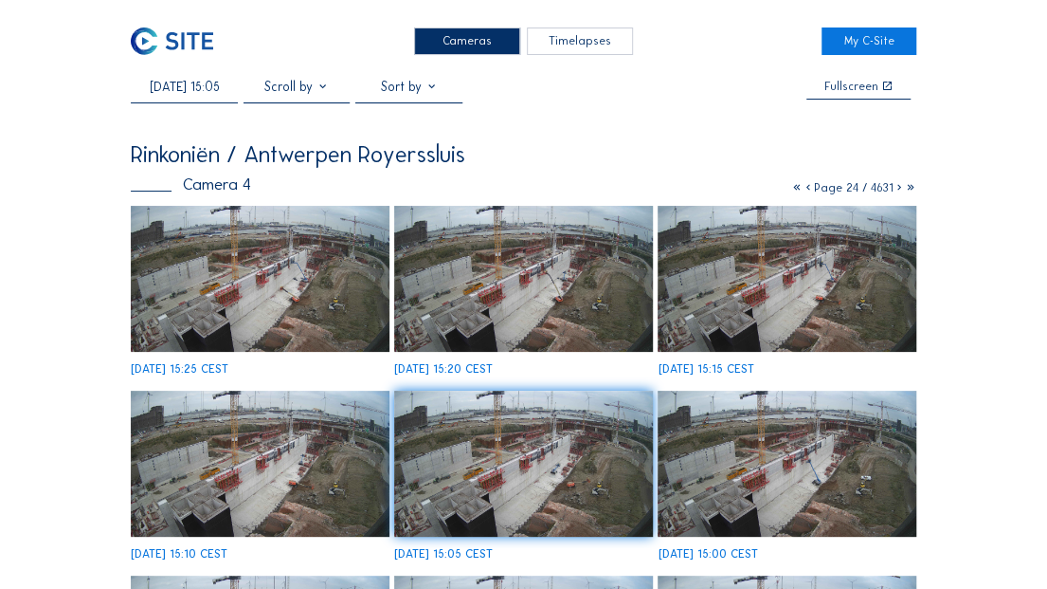
click at [199, 37] on img at bounding box center [172, 40] width 82 height 27
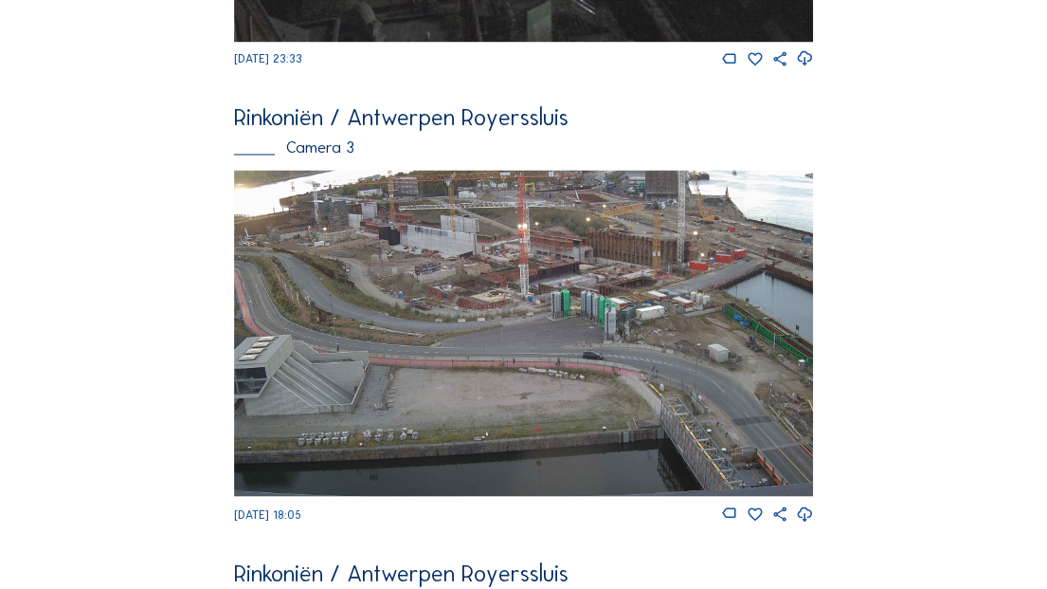
click at [465, 265] on img at bounding box center [523, 333] width 579 height 326
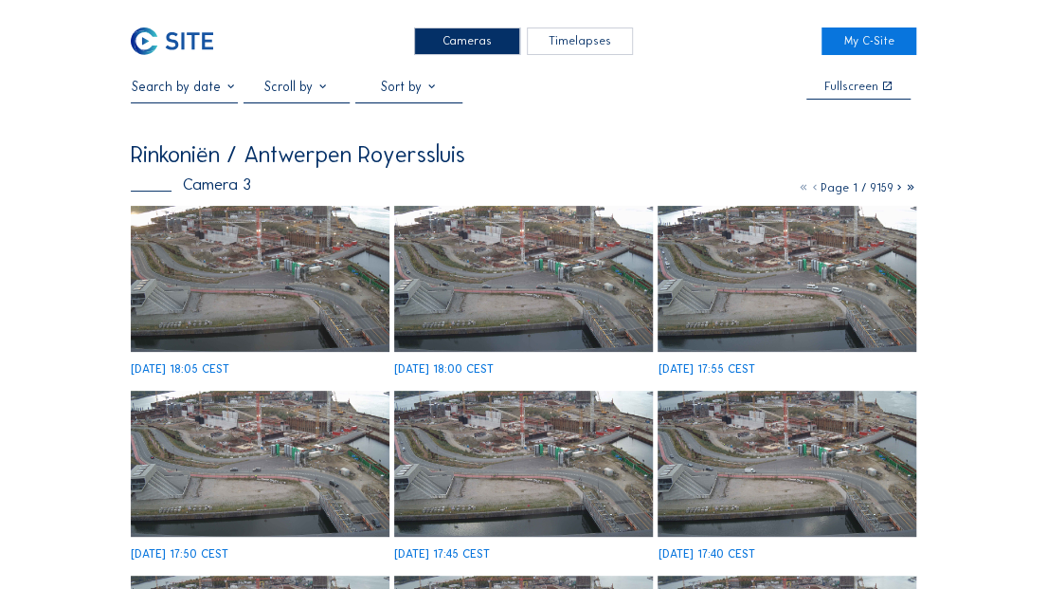
click at [466, 271] on img at bounding box center [523, 278] width 258 height 145
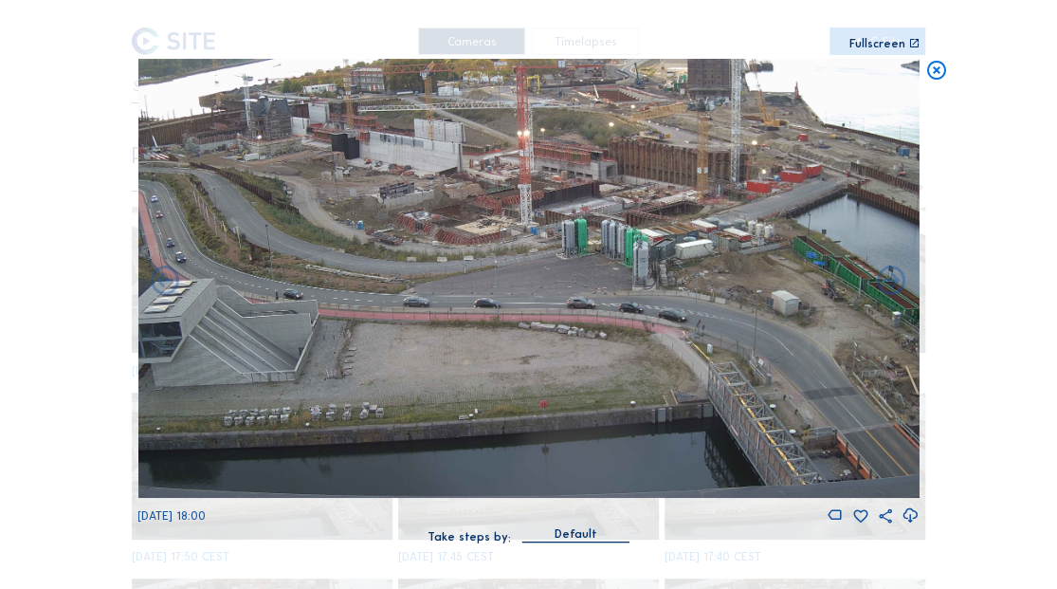
click at [940, 75] on icon at bounding box center [935, 71] width 23 height 24
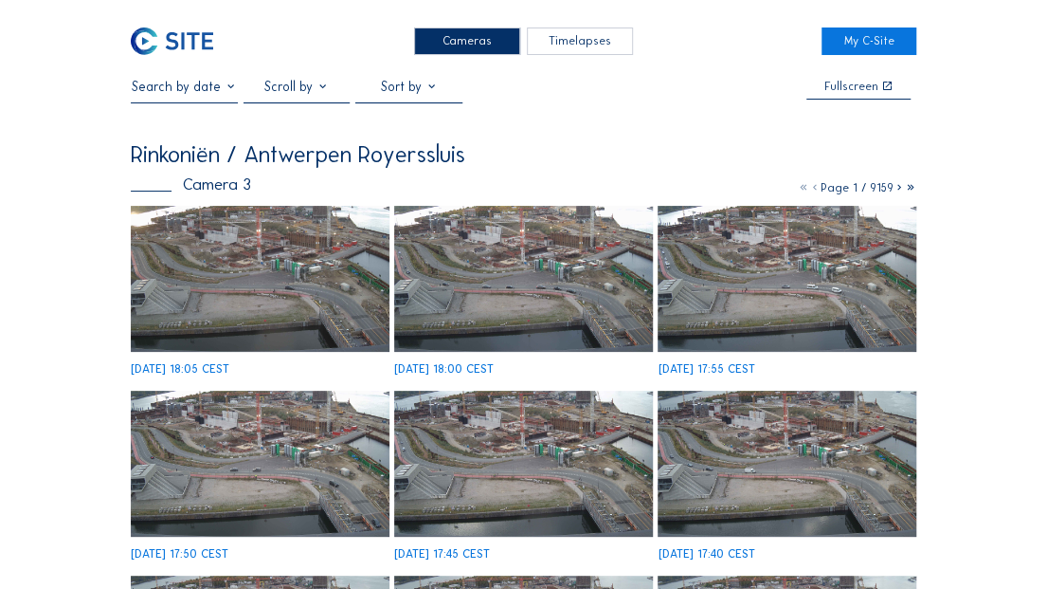
click at [201, 89] on input "text" at bounding box center [184, 87] width 107 height 16
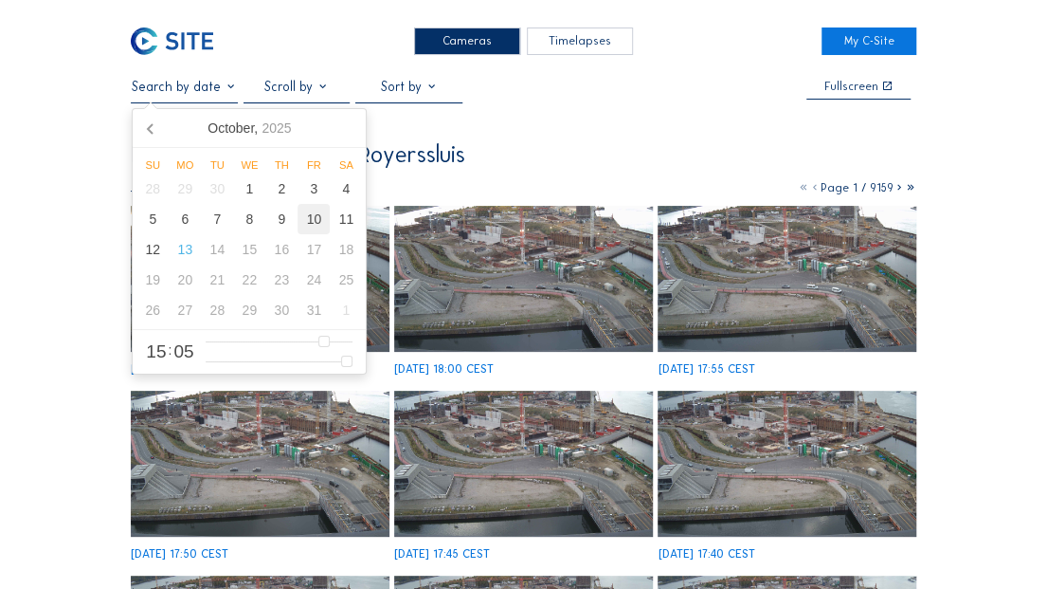
click at [318, 224] on div "10" at bounding box center [314, 219] width 32 height 30
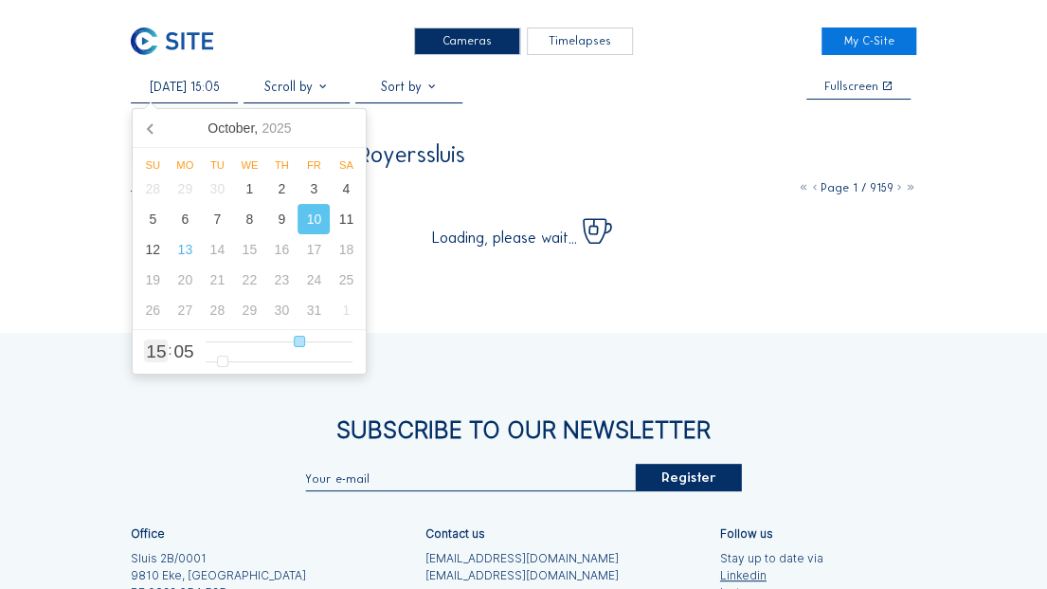
type input "[DATE] 13:05"
type input "13"
click at [290, 342] on input "range" at bounding box center [280, 342] width 148 height 16
click at [1008, 136] on div "Cameras Timelapses My C-Site [DATE] 13:05 Fullscreen Rinkoniën / Antwerpen Roye…" at bounding box center [523, 399] width 1047 height 799
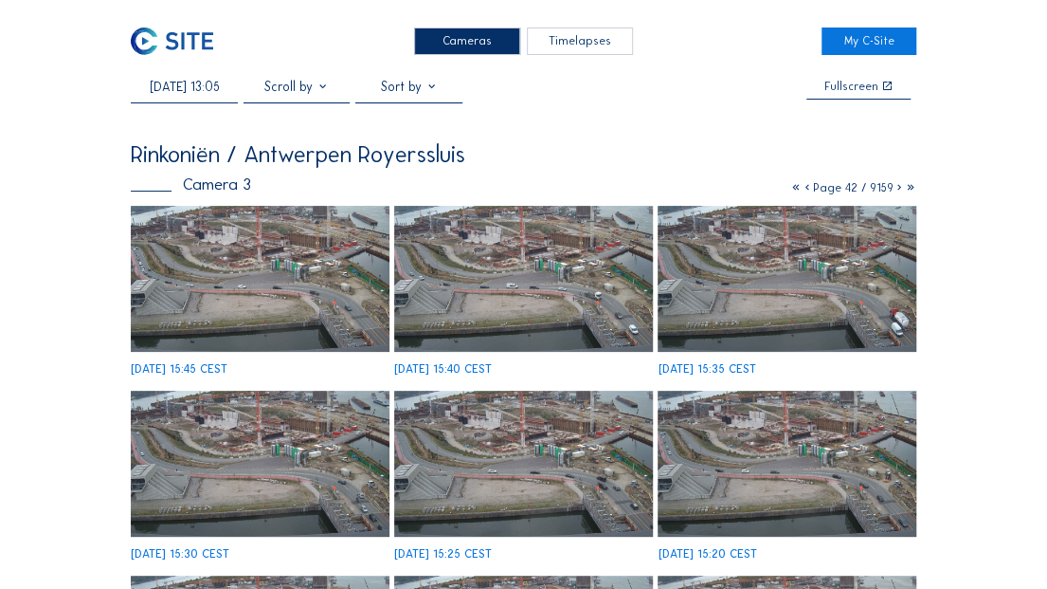
click at [508, 476] on img at bounding box center [523, 463] width 258 height 145
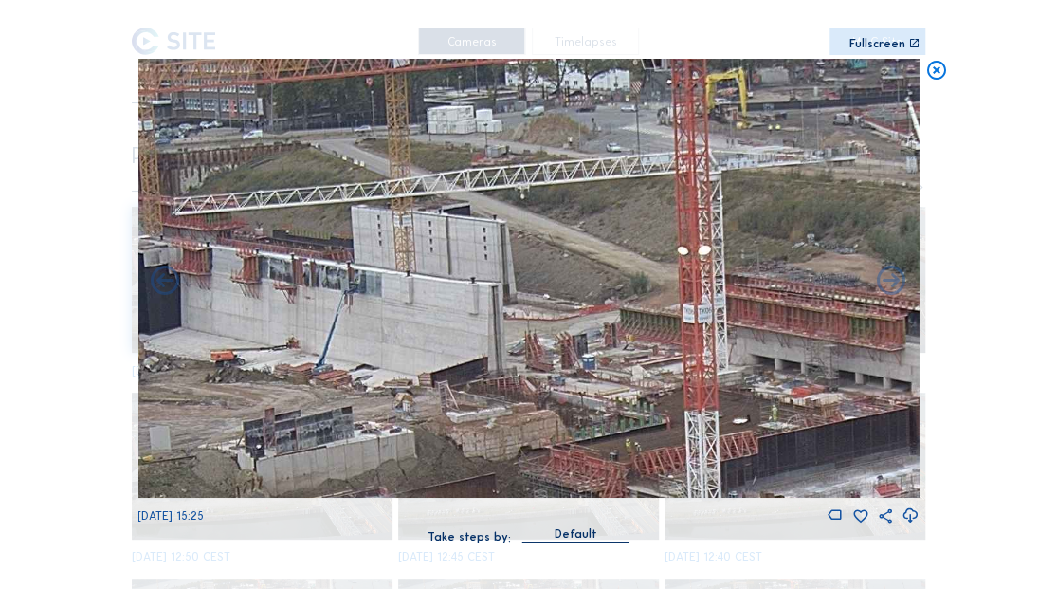
drag, startPoint x: 508, startPoint y: 195, endPoint x: 584, endPoint y: 303, distance: 132.0
click at [584, 303] on img at bounding box center [527, 279] width 781 height 440
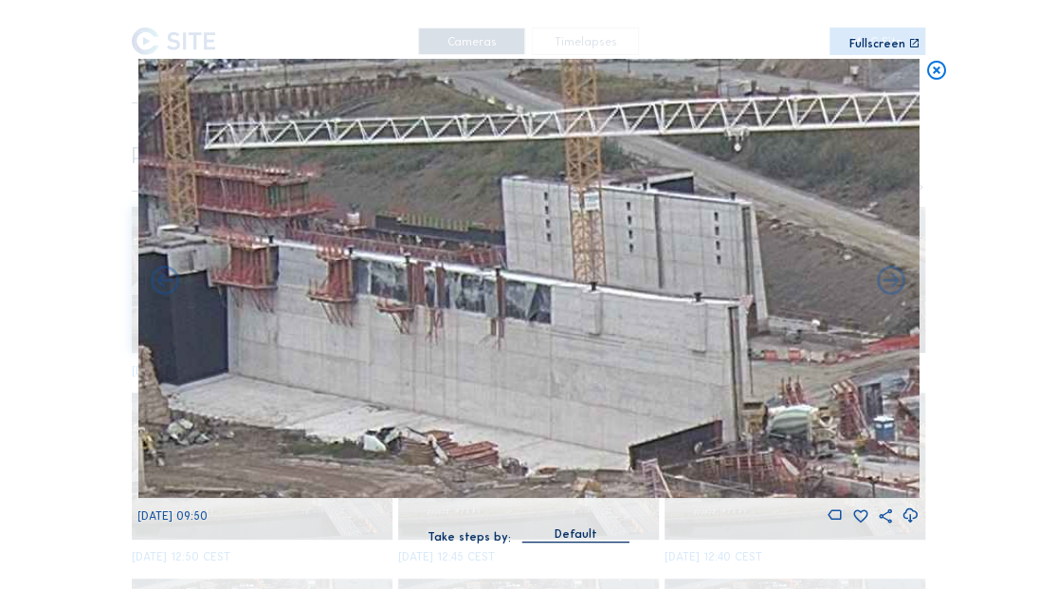
drag, startPoint x: 612, startPoint y: 320, endPoint x: 815, endPoint y: 350, distance: 205.0
click at [821, 356] on img at bounding box center [527, 279] width 781 height 440
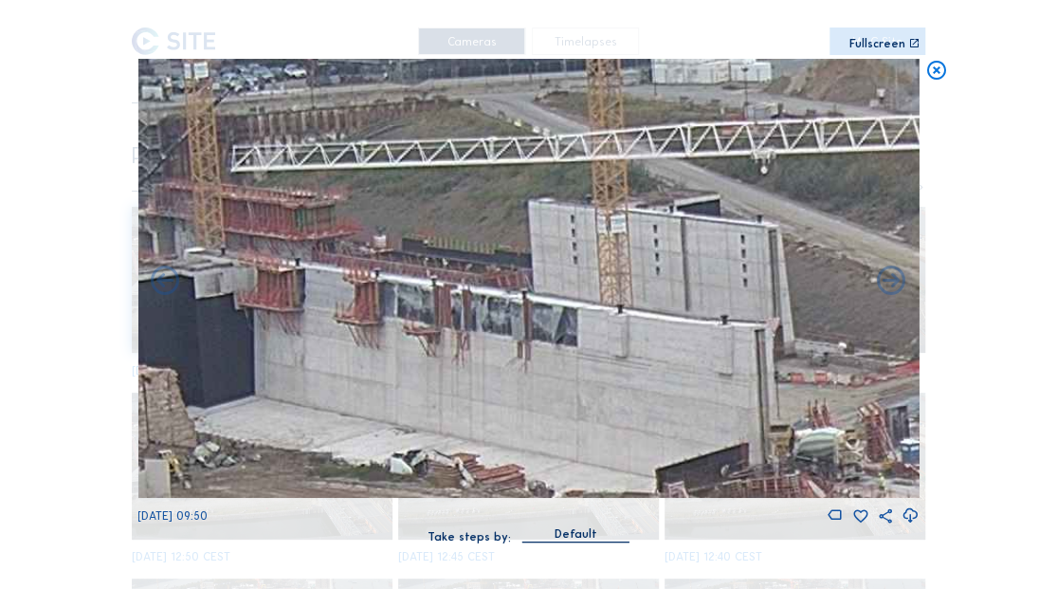
drag, startPoint x: 186, startPoint y: 334, endPoint x: 763, endPoint y: 221, distance: 588.1
click at [763, 221] on div "Scroll to travel through time | Press 'Alt' Button + Scroll to Zoom | Click and…" at bounding box center [528, 294] width 1057 height 589
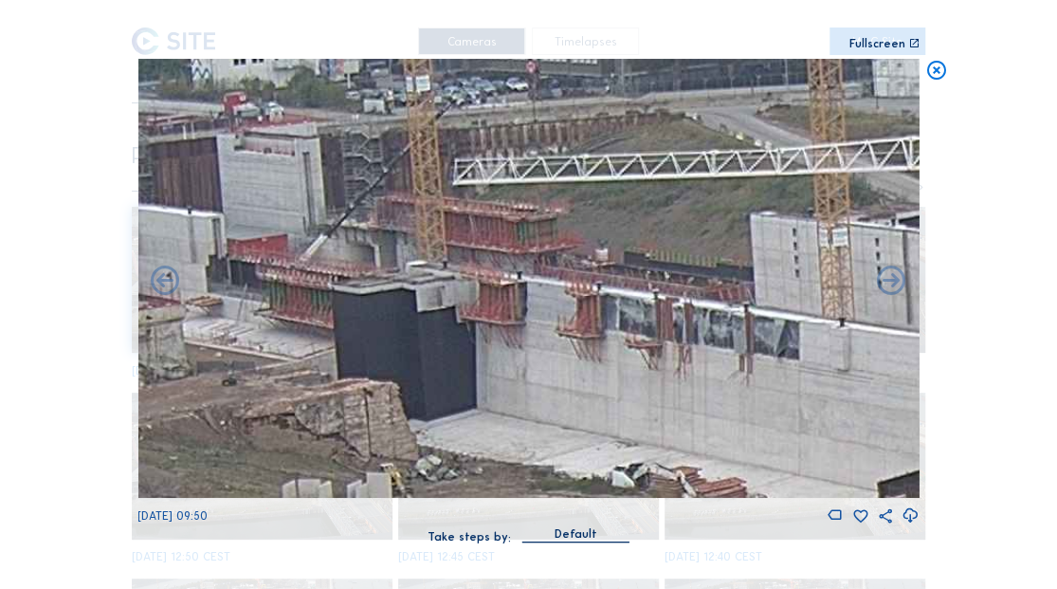
drag, startPoint x: 550, startPoint y: 326, endPoint x: 677, endPoint y: 302, distance: 129.2
click at [932, 337] on div "Scroll to travel through time | Press 'Alt' Button + Scroll to Zoom | Click and…" at bounding box center [528, 294] width 1057 height 589
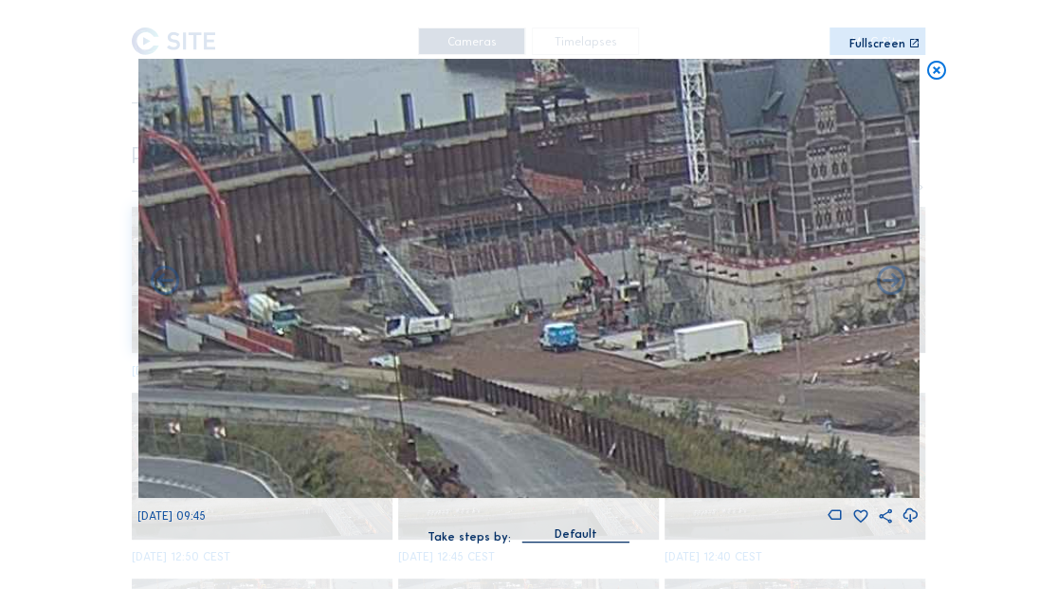
drag, startPoint x: 854, startPoint y: 296, endPoint x: 1166, endPoint y: 242, distance: 316.5
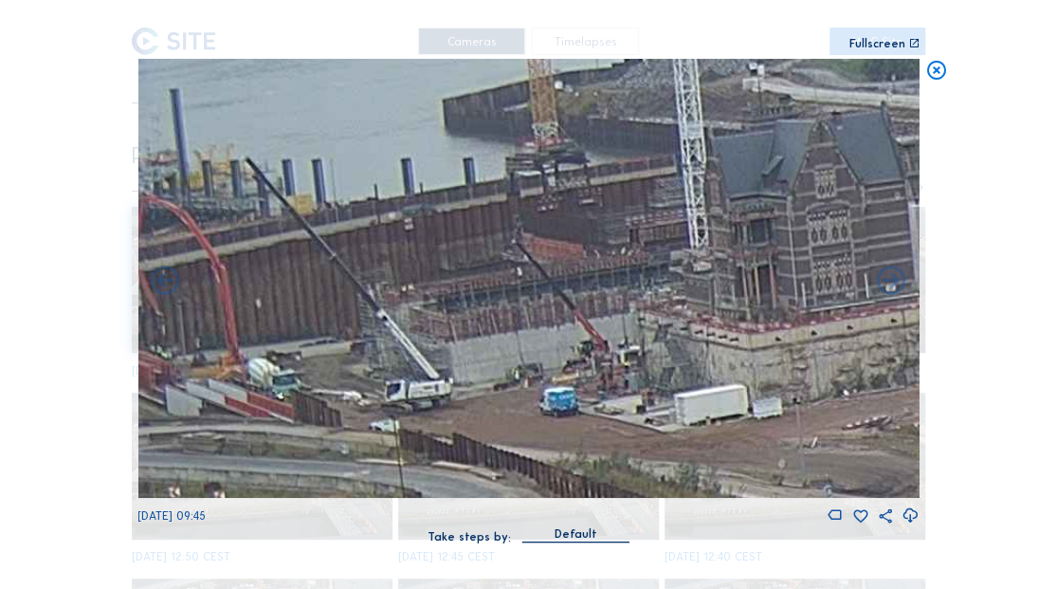
drag, startPoint x: 421, startPoint y: 319, endPoint x: 752, endPoint y: 391, distance: 338.5
click at [752, 391] on img at bounding box center [527, 279] width 781 height 440
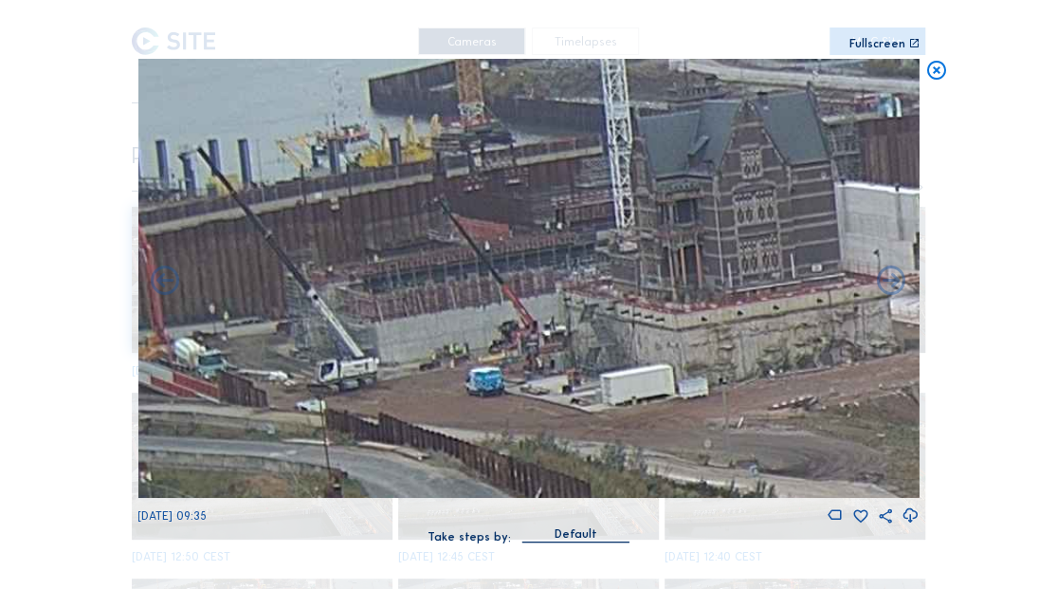
drag, startPoint x: 630, startPoint y: 376, endPoint x: 614, endPoint y: 373, distance: 16.4
click at [615, 373] on img at bounding box center [527, 279] width 781 height 440
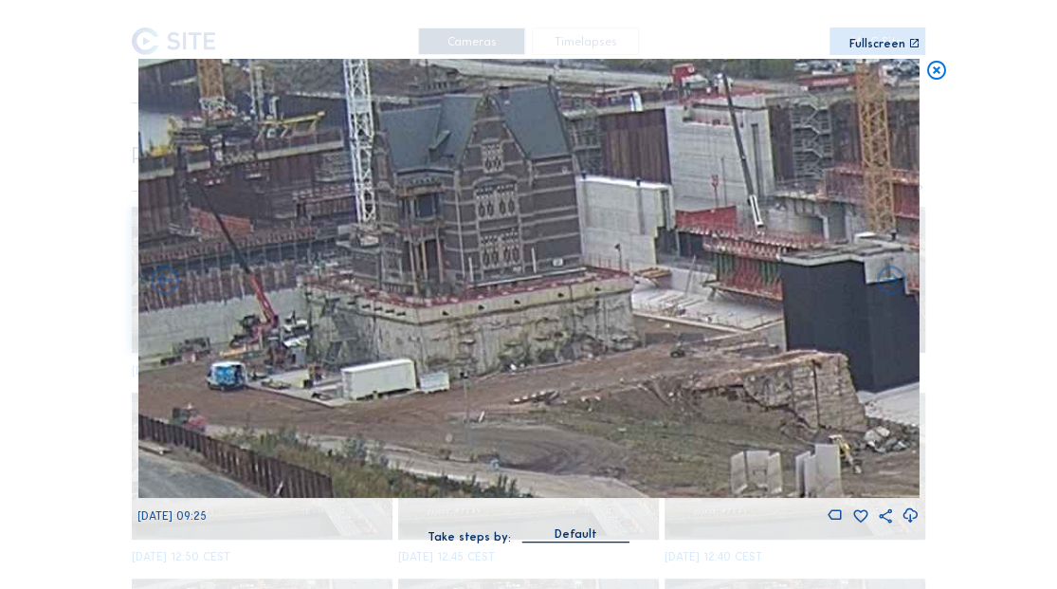
drag, startPoint x: 684, startPoint y: 370, endPoint x: 445, endPoint y: 368, distance: 239.8
click at [445, 368] on img at bounding box center [527, 279] width 781 height 440
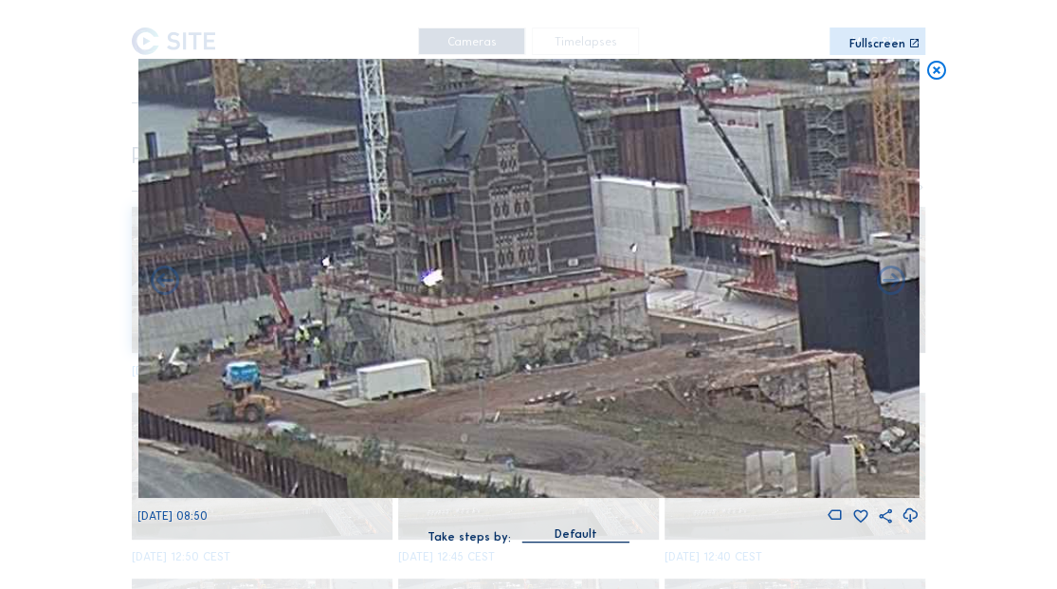
drag, startPoint x: 458, startPoint y: 373, endPoint x: 580, endPoint y: 370, distance: 122.3
click at [580, 370] on img at bounding box center [527, 279] width 781 height 440
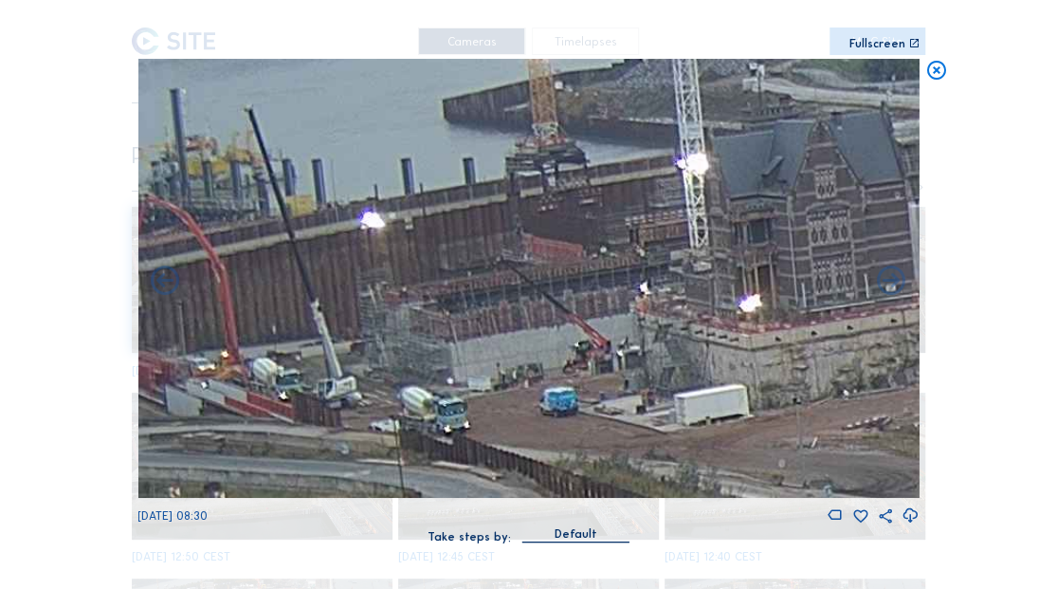
drag, startPoint x: 390, startPoint y: 369, endPoint x: 646, endPoint y: 387, distance: 257.5
click at [647, 388] on img at bounding box center [527, 279] width 781 height 440
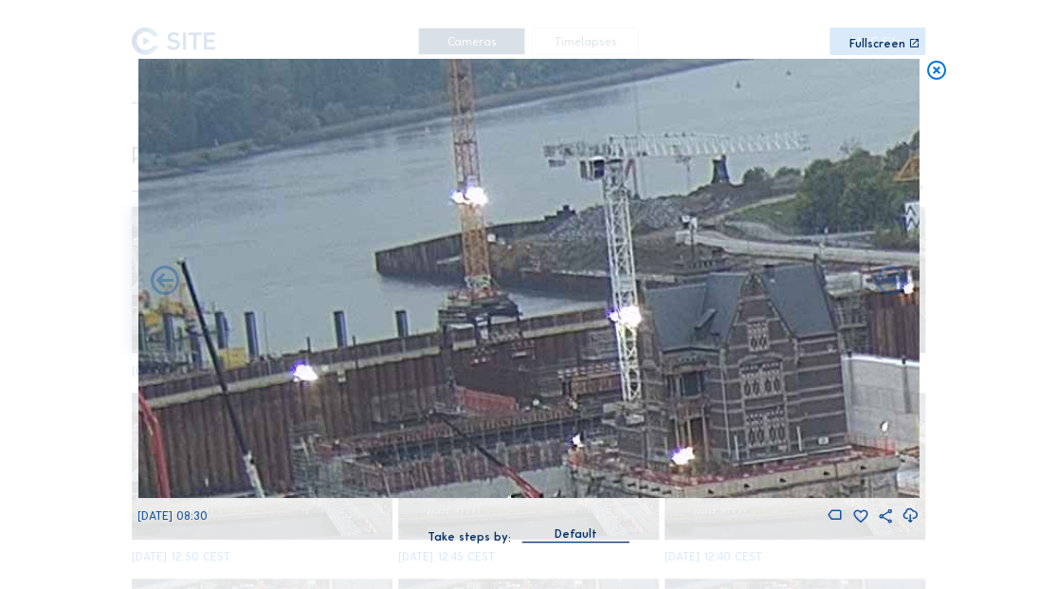
drag, startPoint x: 504, startPoint y: 418, endPoint x: 499, endPoint y: 439, distance: 21.6
click at [499, 439] on img at bounding box center [527, 279] width 781 height 440
